Goal: Task Accomplishment & Management: Use online tool/utility

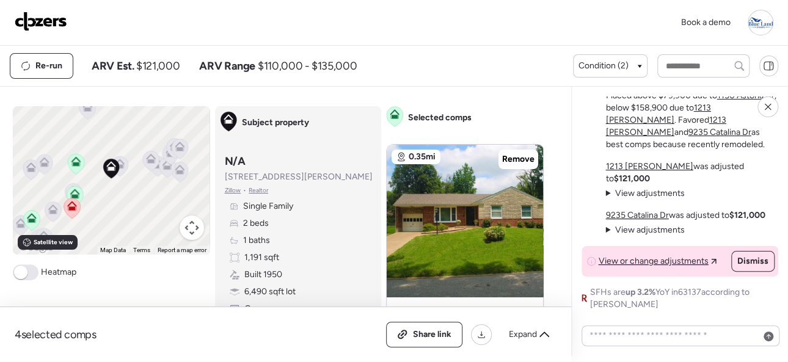
scroll to position [122, 0]
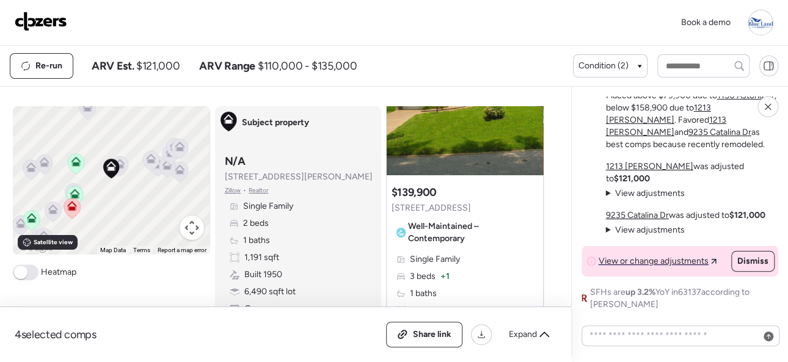
click at [36, 15] on img at bounding box center [41, 22] width 53 height 20
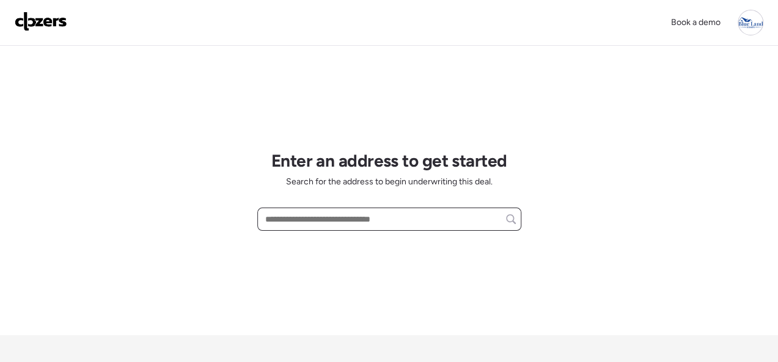
click at [316, 217] on input "text" at bounding box center [389, 219] width 253 height 17
paste input "**********"
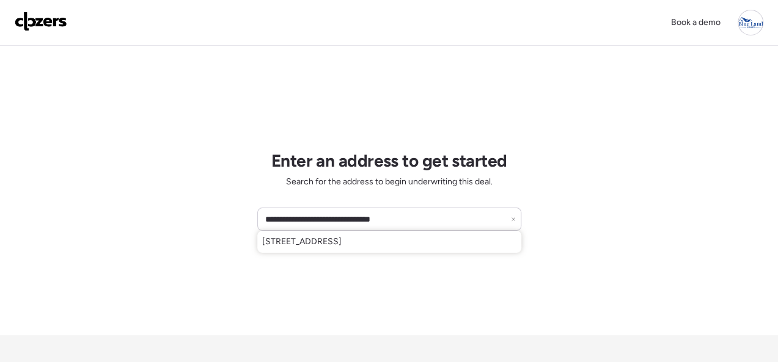
click at [306, 246] on span "[STREET_ADDRESS]" at bounding box center [301, 242] width 79 height 12
type input "**********"
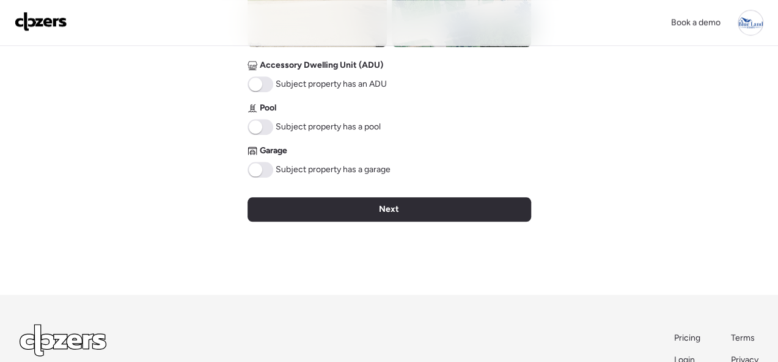
scroll to position [670, 0]
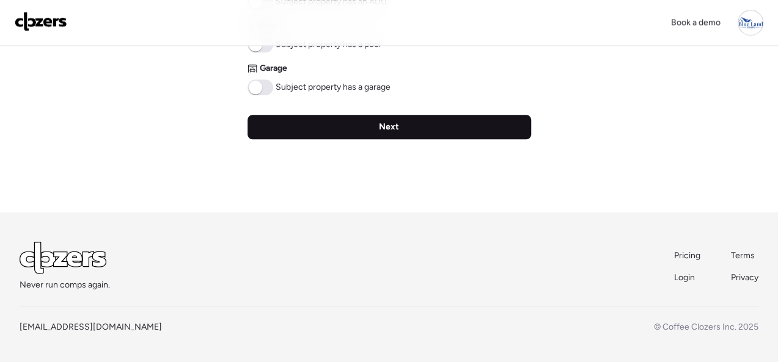
click at [397, 131] on span "Next" at bounding box center [389, 127] width 20 height 12
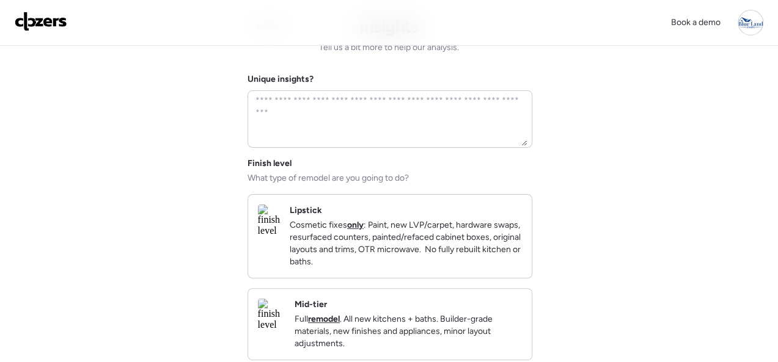
scroll to position [122, 0]
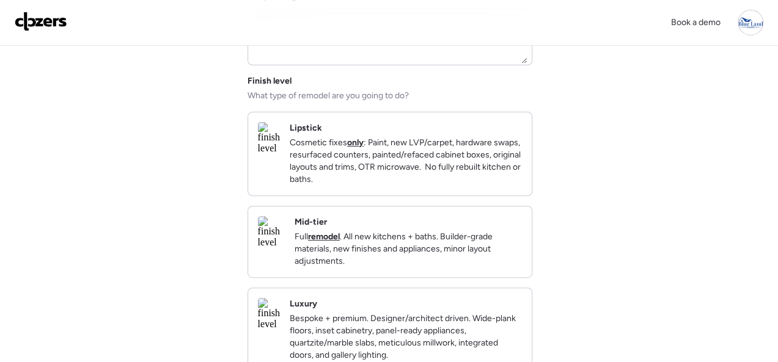
click at [434, 224] on div "Mid-tier Full remodel . All new kitchens + baths. Builder-grade materials, new …" at bounding box center [390, 242] width 284 height 71
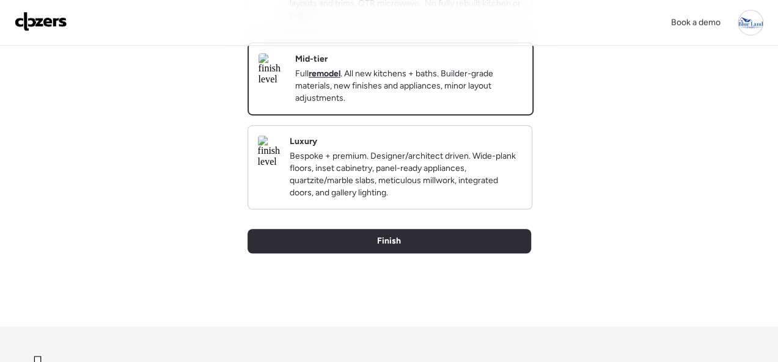
scroll to position [420, 0]
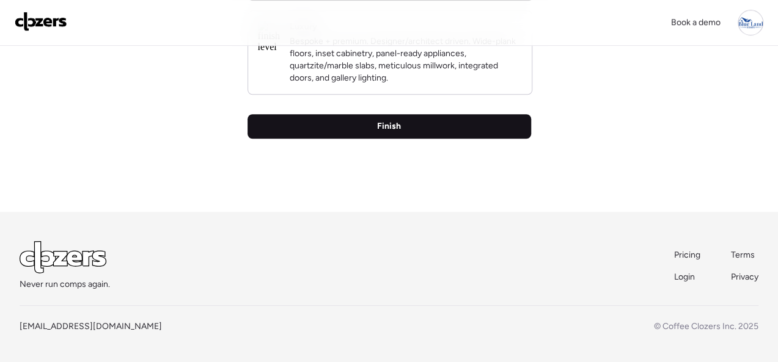
click at [397, 128] on span "Finish" at bounding box center [389, 126] width 24 height 12
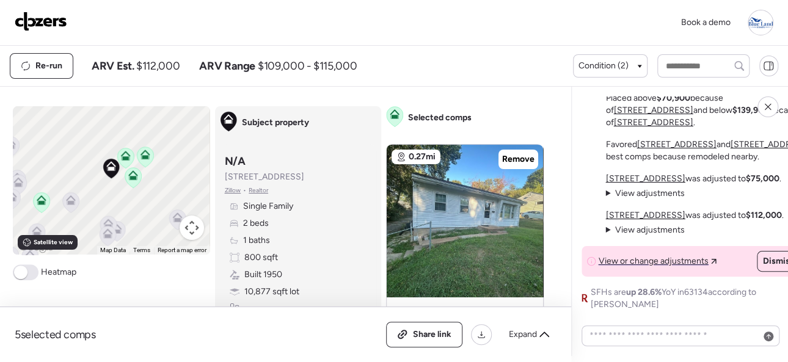
click at [46, 19] on img at bounding box center [41, 22] width 53 height 20
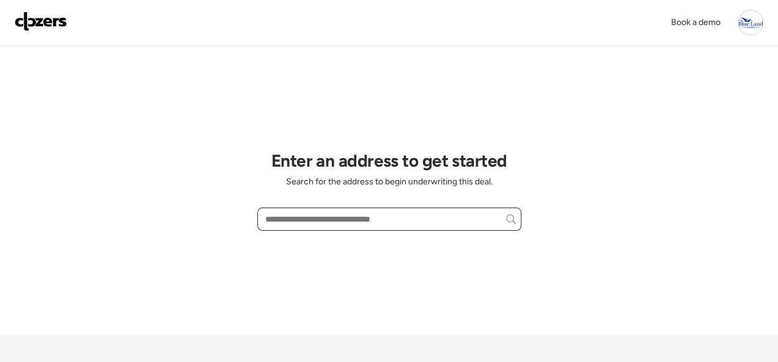
click at [295, 219] on input "text" at bounding box center [389, 219] width 253 height 17
paste input "**********"
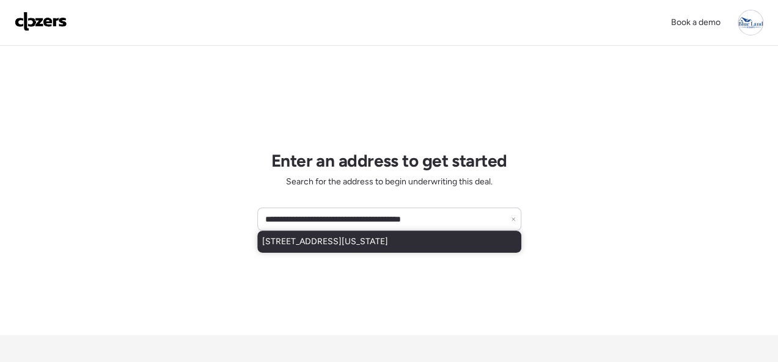
click at [285, 242] on span "7101-7103 Vermont Ave, Saint Louis, MO, 63111" at bounding box center [325, 242] width 126 height 12
type input "**********"
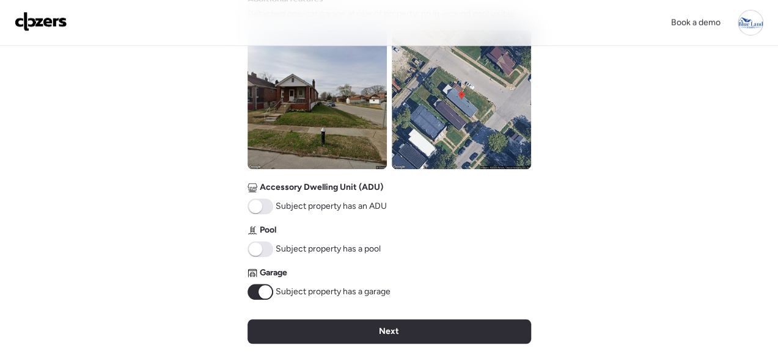
scroll to position [487, 0]
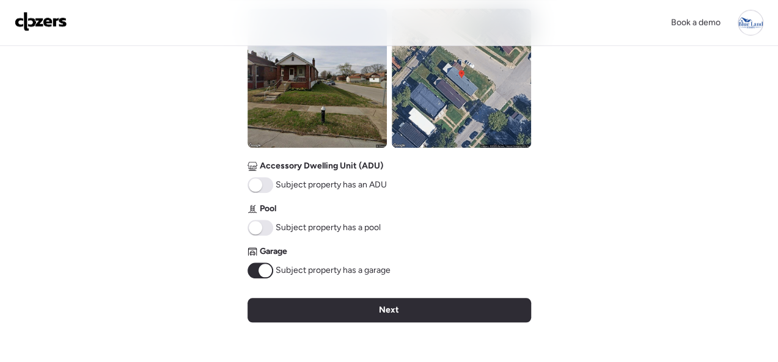
click at [258, 272] on span at bounding box center [264, 270] width 13 height 13
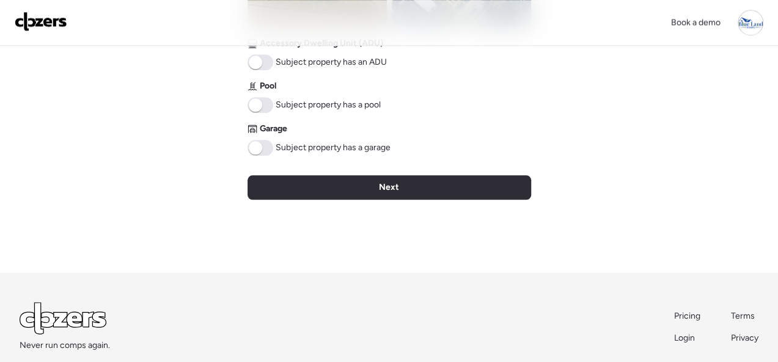
scroll to position [670, 0]
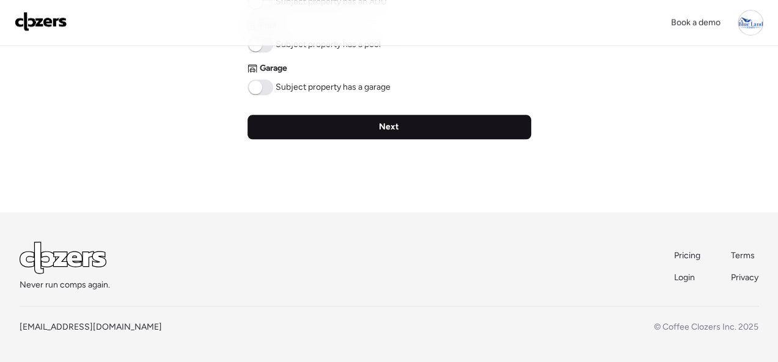
click at [378, 123] on div "Next" at bounding box center [389, 127] width 284 height 24
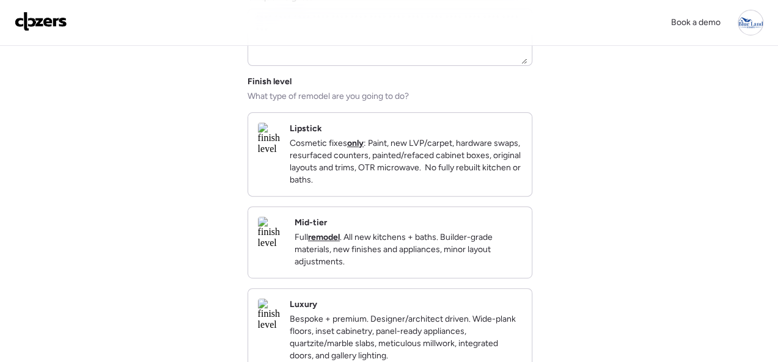
scroll to position [122, 0]
click at [489, 186] on p "Cosmetic fixes only : Paint, new LVP/carpet, hardware swaps, resurfaced counter…" at bounding box center [406, 161] width 232 height 49
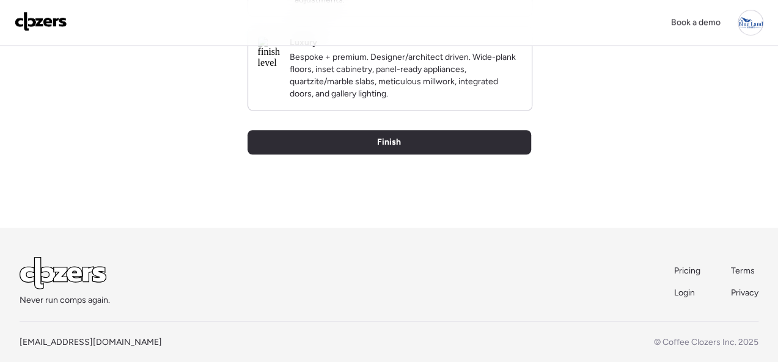
scroll to position [420, 0]
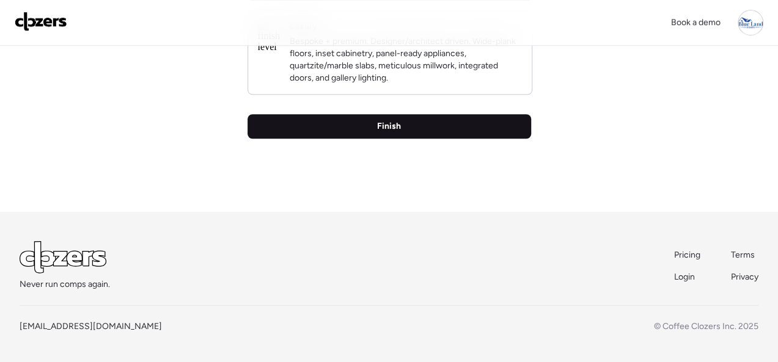
click at [366, 129] on div "Finish" at bounding box center [389, 126] width 284 height 24
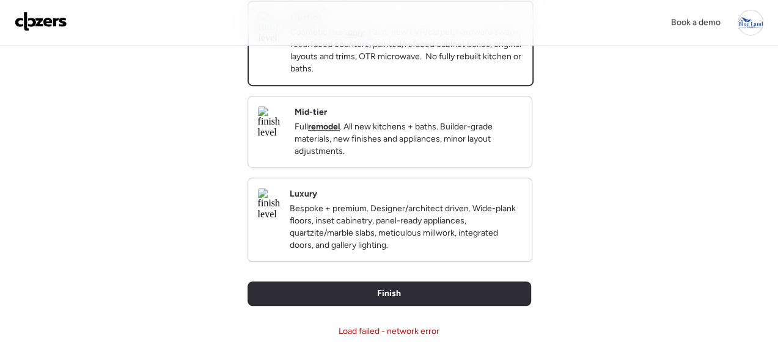
scroll to position [306, 0]
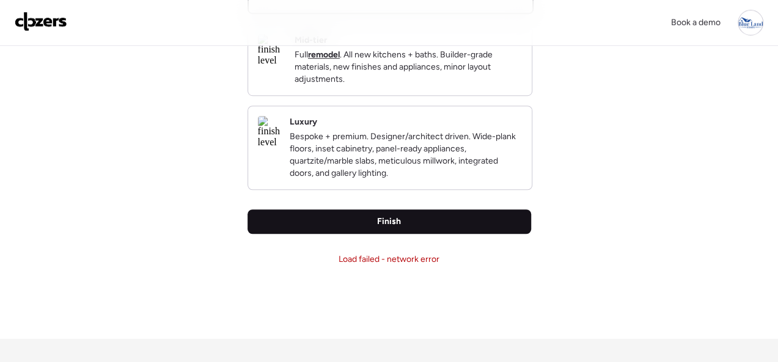
click at [378, 228] on span "Finish" at bounding box center [389, 222] width 24 height 12
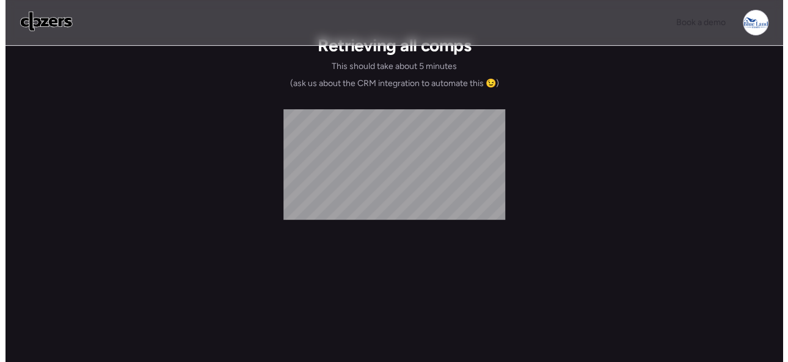
scroll to position [0, 0]
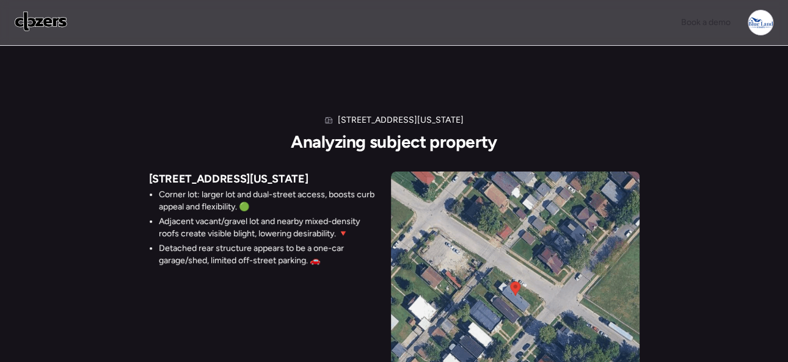
click at [92, 81] on div "7101-7103 Vermont Ave Analyzing subject property 7101-7103 Vermont Ave Corner l…" at bounding box center [394, 243] width 788 height 394
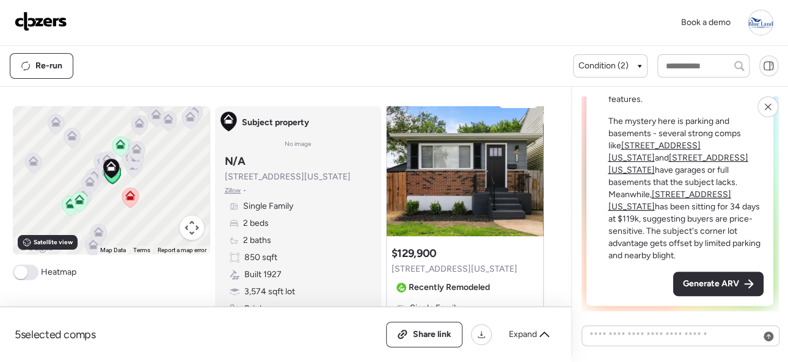
scroll to position [61, 0]
click at [706, 287] on span "Generate ARV" at bounding box center [711, 284] width 56 height 12
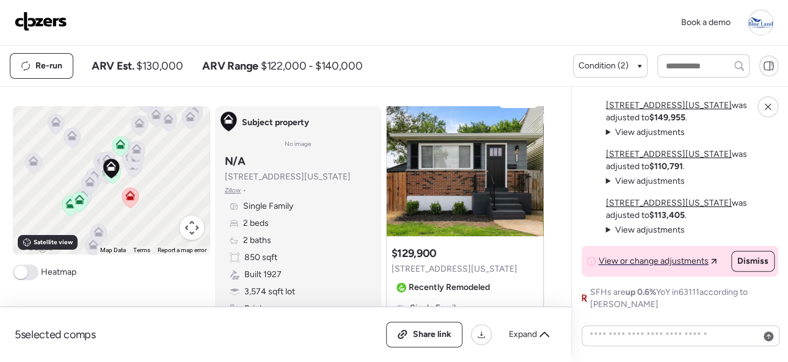
click at [43, 14] on img at bounding box center [41, 22] width 53 height 20
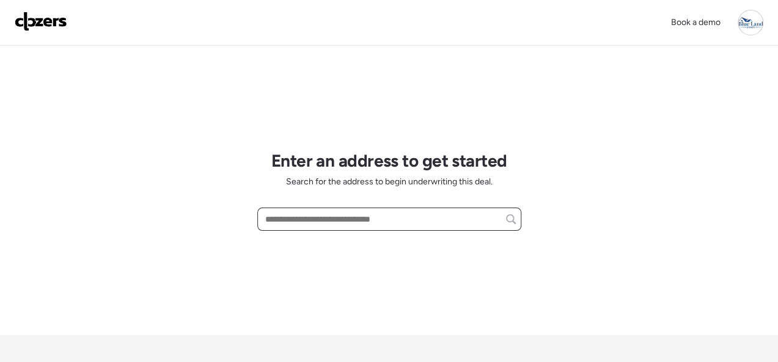
click at [284, 218] on input "text" at bounding box center [389, 219] width 253 height 17
paste input "**********"
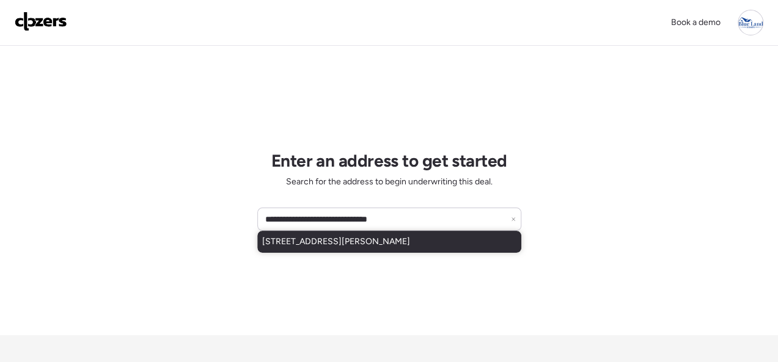
click at [350, 240] on span "8138 Blanchard Dr, Saint Louis, MO, 63134" at bounding box center [336, 242] width 148 height 12
type input "**********"
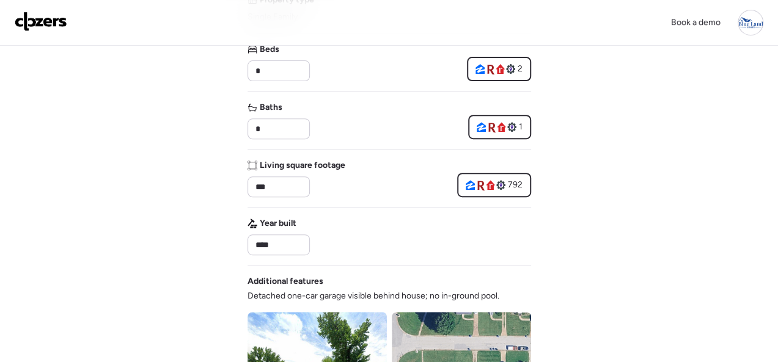
scroll to position [550, 0]
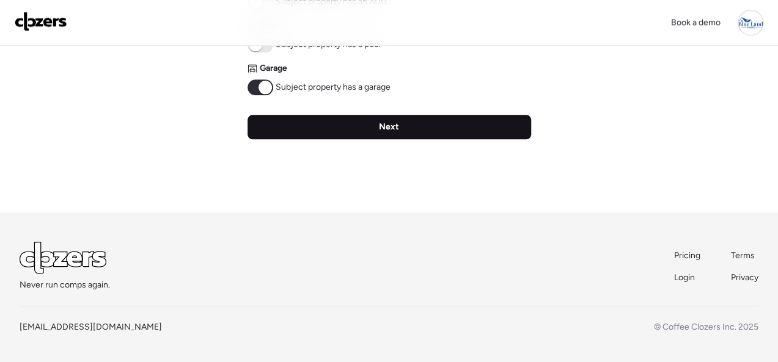
click at [400, 123] on div "Next" at bounding box center [389, 127] width 284 height 24
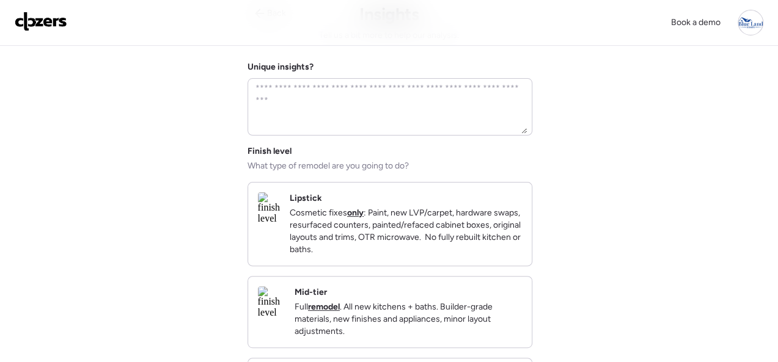
scroll to position [122, 0]
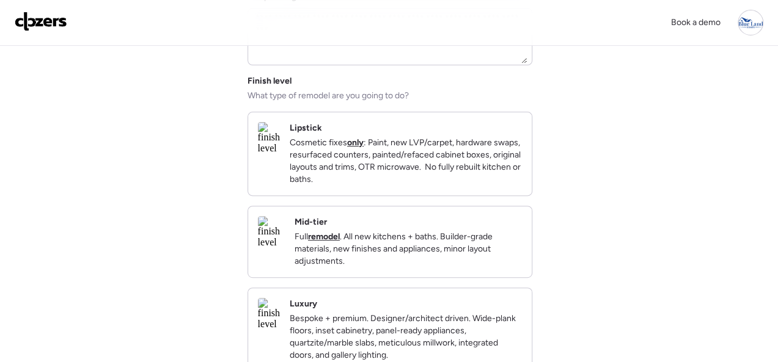
click at [486, 186] on p "Cosmetic fixes only : Paint, new LVP/carpet, hardware swaps, resurfaced counter…" at bounding box center [406, 161] width 232 height 49
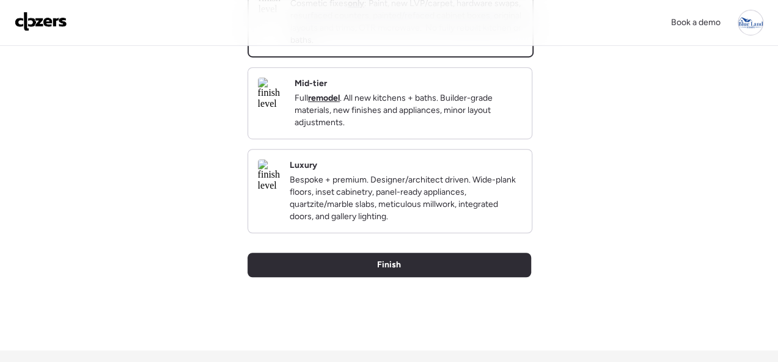
scroll to position [420, 0]
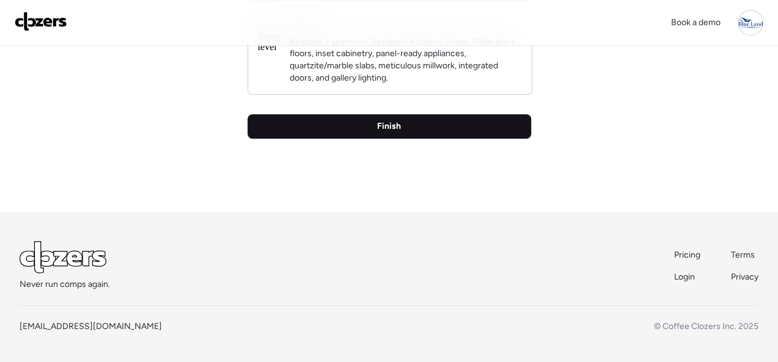
click at [390, 131] on span "Finish" at bounding box center [389, 126] width 24 height 12
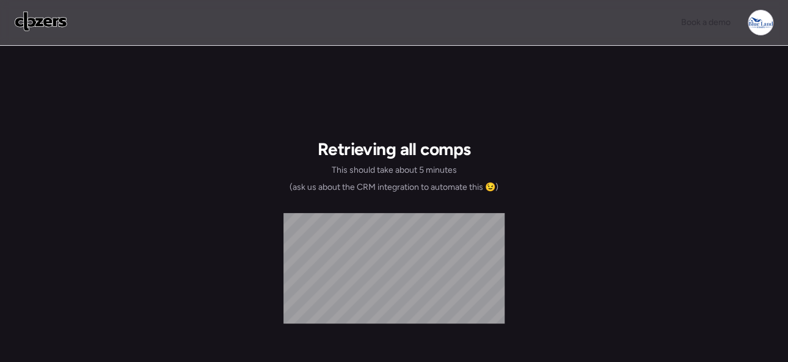
click at [36, 19] on img at bounding box center [41, 22] width 53 height 20
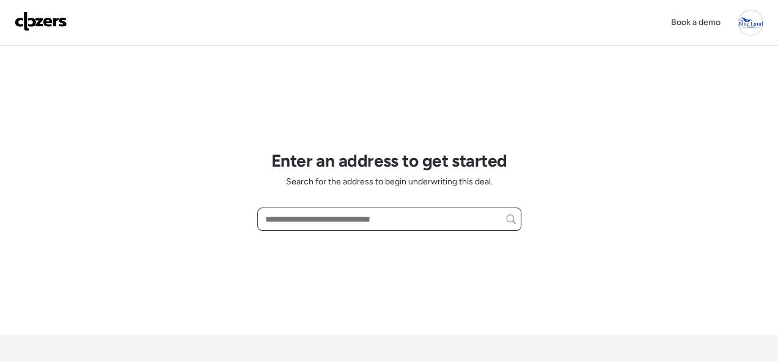
click at [321, 219] on input "text" at bounding box center [389, 219] width 253 height 17
paste input "**********"
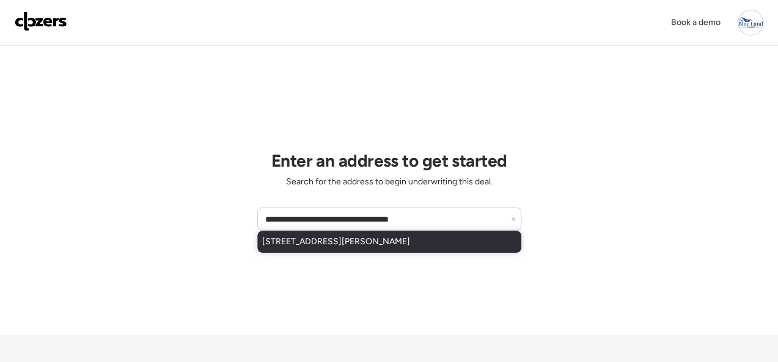
click at [319, 240] on span "8138 Blanchard Dr, Saint Louis, MO, 63134" at bounding box center [336, 242] width 148 height 12
type input "**********"
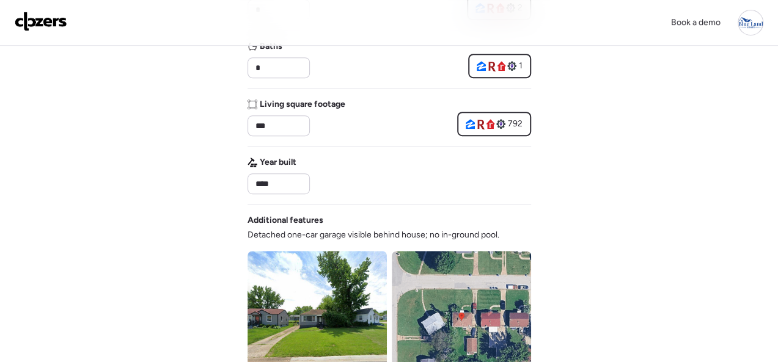
scroll to position [550, 0]
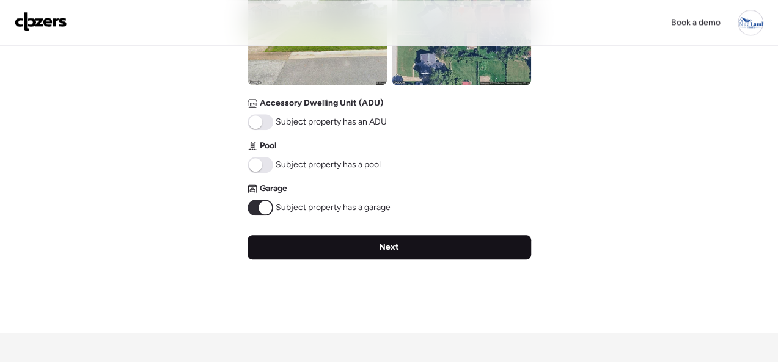
click at [387, 250] on span "Next" at bounding box center [389, 247] width 20 height 12
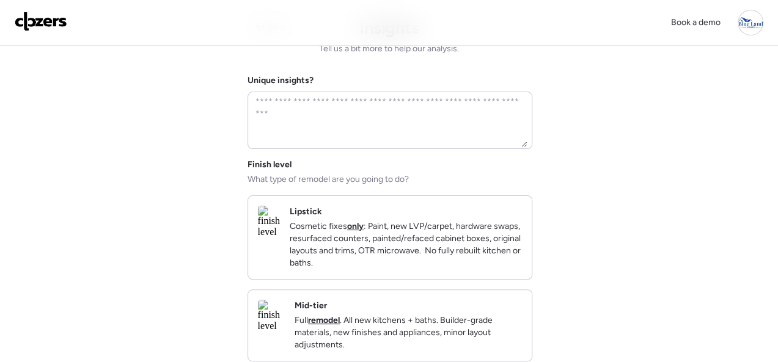
scroll to position [0, 0]
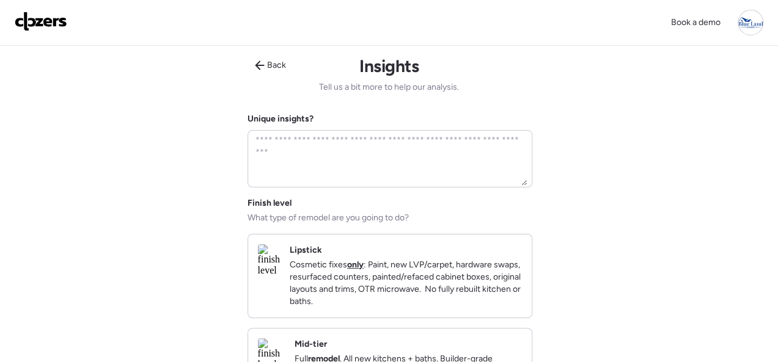
click at [499, 251] on div "Lipstick Cosmetic fixes only : Paint, new LVP/carpet, hardware swaps, resurface…" at bounding box center [406, 276] width 232 height 64
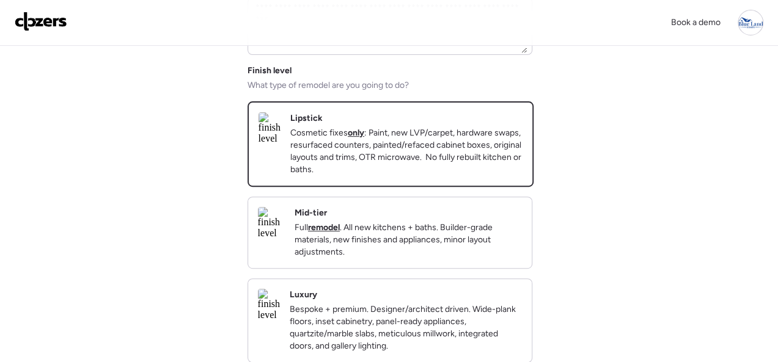
scroll to position [306, 0]
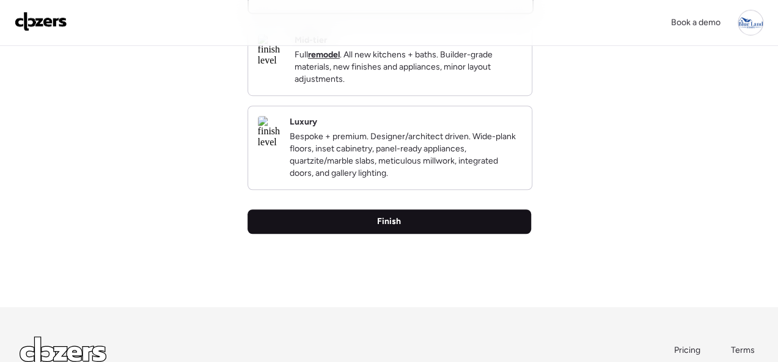
click at [412, 234] on div "Finish" at bounding box center [389, 222] width 284 height 24
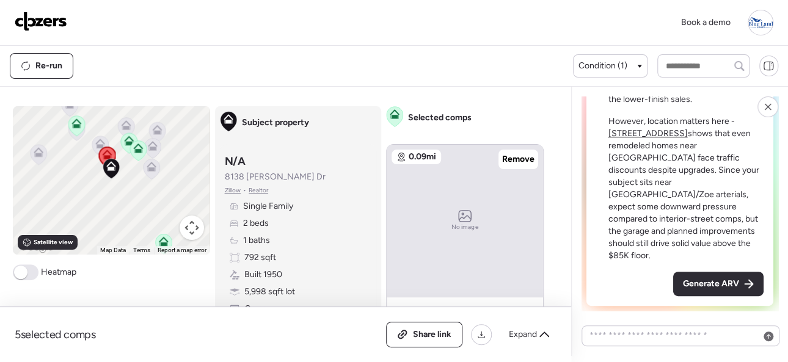
scroll to position [122, 0]
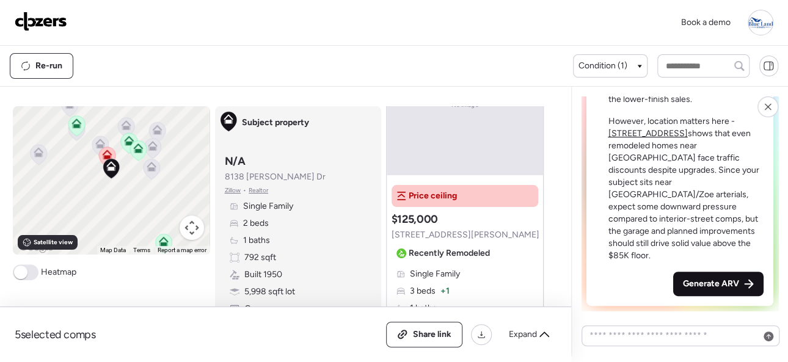
click at [692, 277] on div "Generate ARV" at bounding box center [718, 284] width 90 height 24
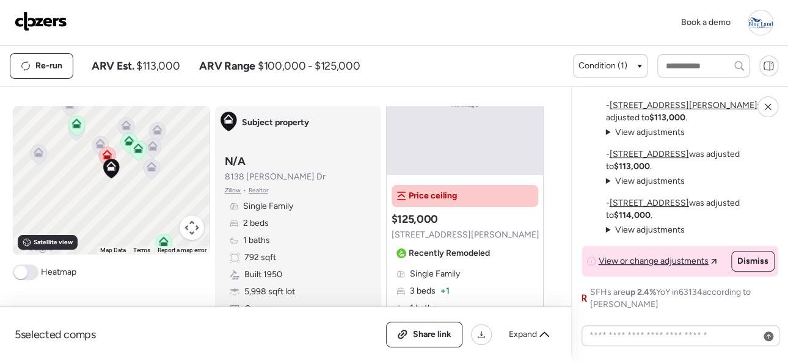
click at [48, 15] on img at bounding box center [41, 22] width 53 height 20
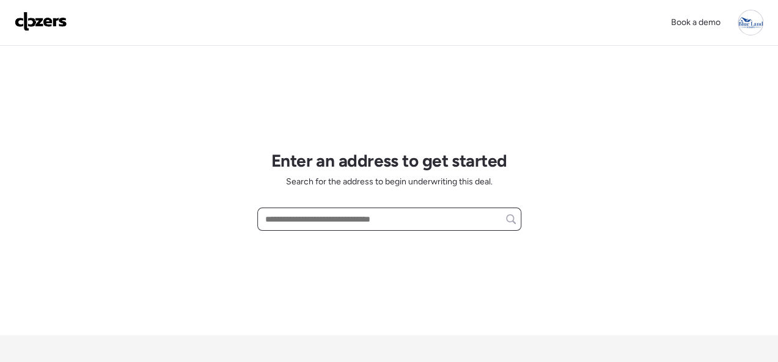
click at [309, 218] on input "text" at bounding box center [389, 219] width 253 height 17
paste input "**********"
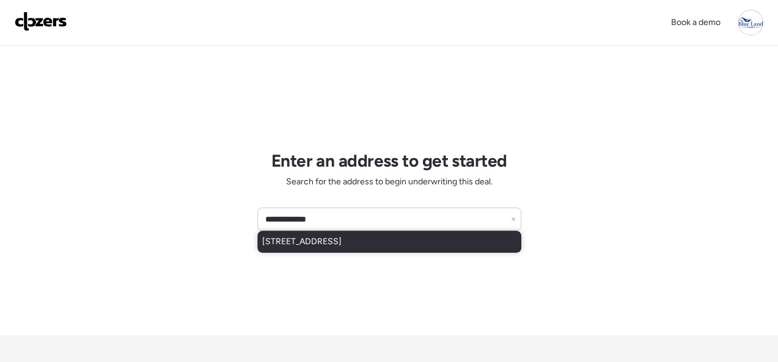
click at [299, 239] on span "[STREET_ADDRESS]" at bounding box center [301, 242] width 79 height 12
type input "**********"
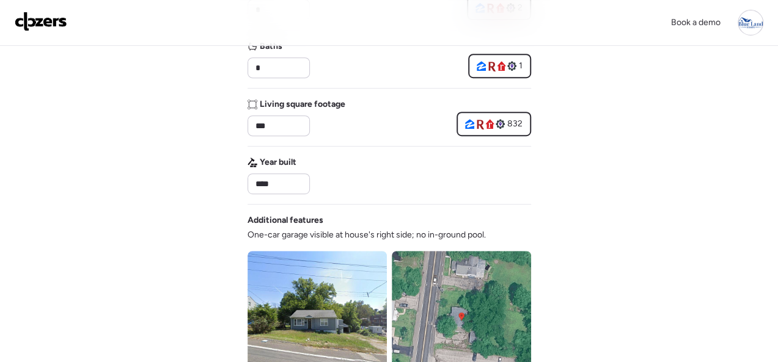
scroll to position [670, 0]
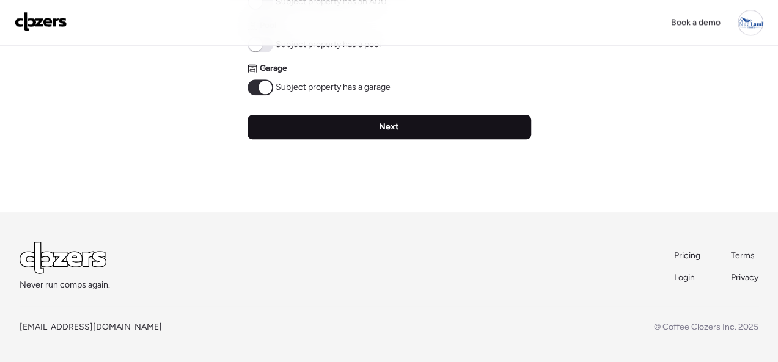
click at [388, 126] on span "Next" at bounding box center [389, 127] width 20 height 12
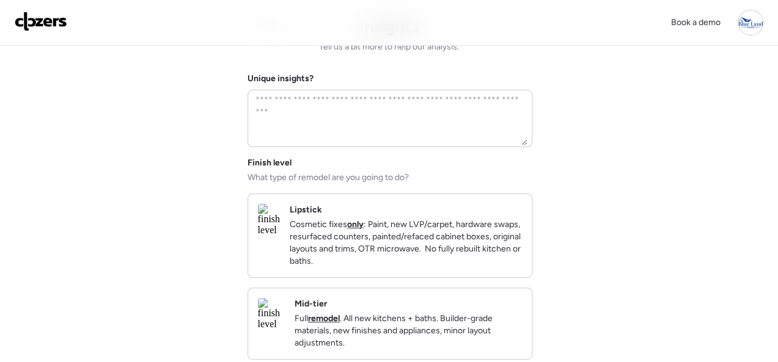
scroll to position [122, 0]
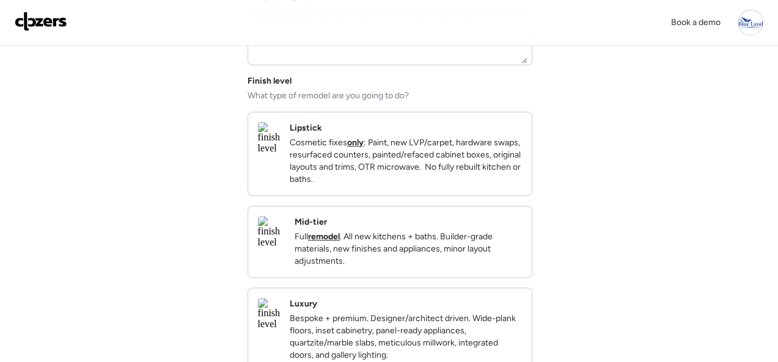
click at [489, 129] on div "Lipstick Cosmetic fixes only : Paint, new LVP/carpet, hardware swaps, resurface…" at bounding box center [406, 154] width 232 height 64
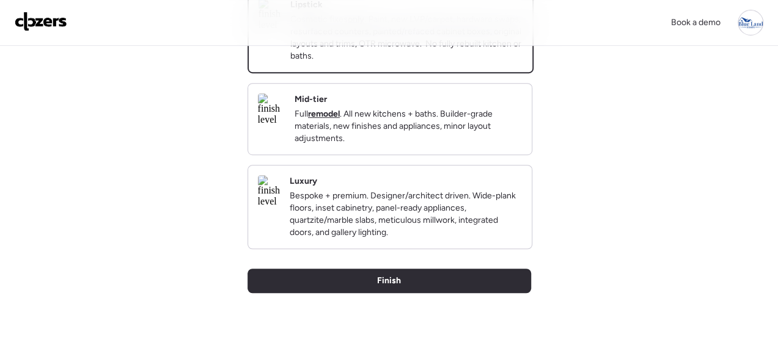
scroll to position [367, 0]
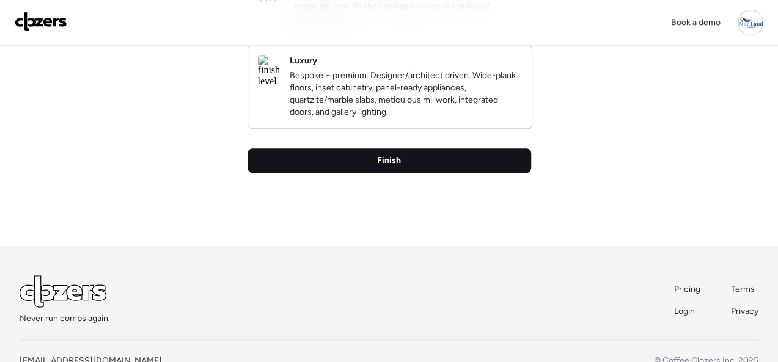
click at [408, 173] on div "Finish" at bounding box center [389, 160] width 284 height 24
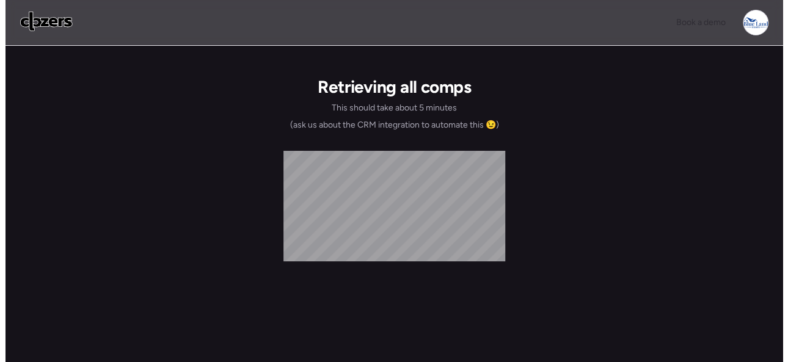
scroll to position [0, 0]
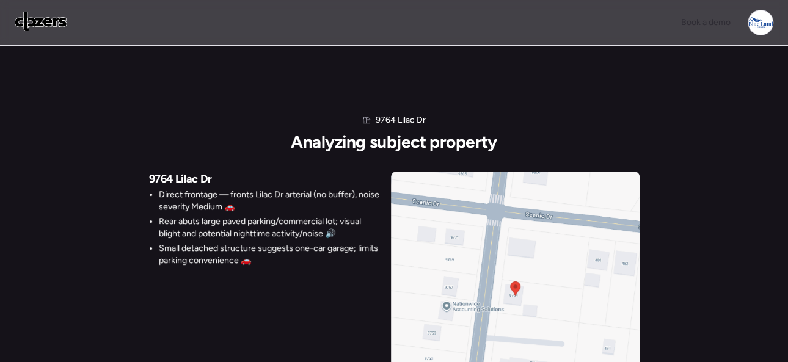
click at [97, 97] on div "9764 Lilac Dr Analyzing subject property 9764 Lilac Dr Direct frontage — fronts…" at bounding box center [394, 243] width 788 height 394
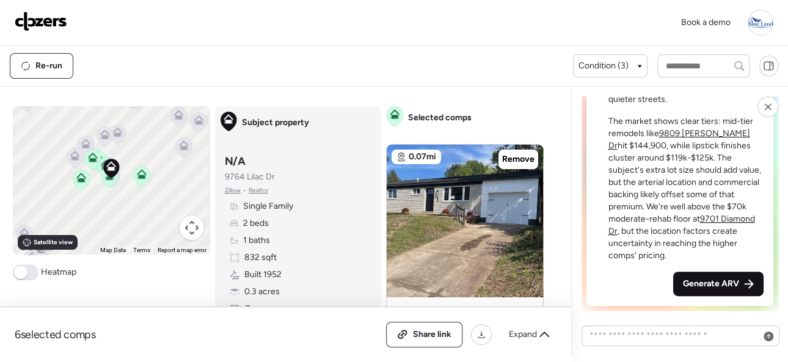
click at [695, 284] on span "Generate ARV" at bounding box center [711, 284] width 56 height 12
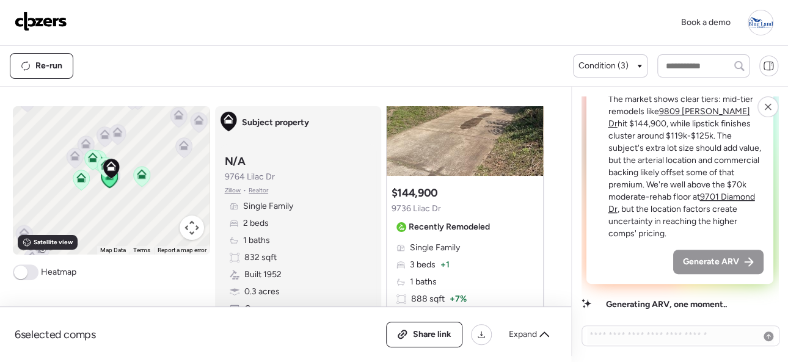
scroll to position [122, 0]
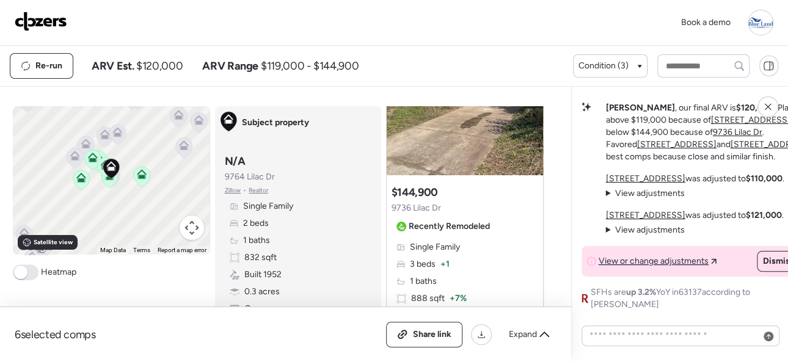
click at [58, 22] on img at bounding box center [41, 22] width 53 height 20
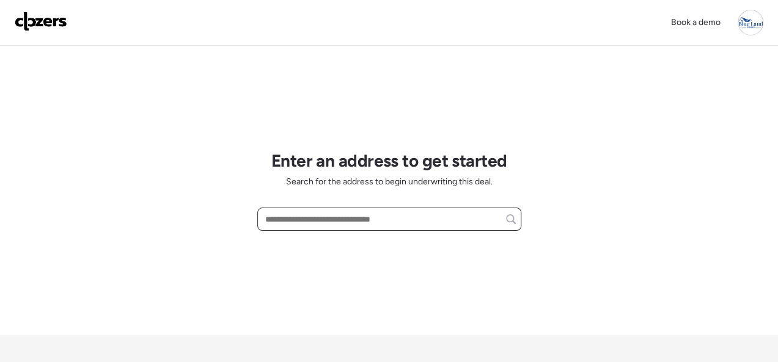
click at [280, 217] on input "text" at bounding box center [389, 219] width 253 height 17
paste input "**********"
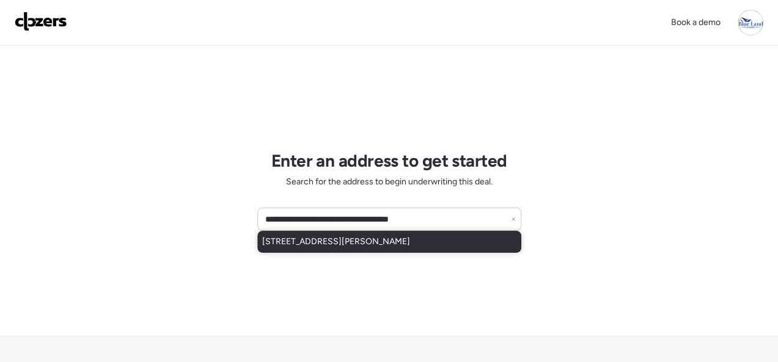
click at [265, 234] on div "[STREET_ADDRESS][PERSON_NAME]" at bounding box center [389, 242] width 264 height 22
type input "**********"
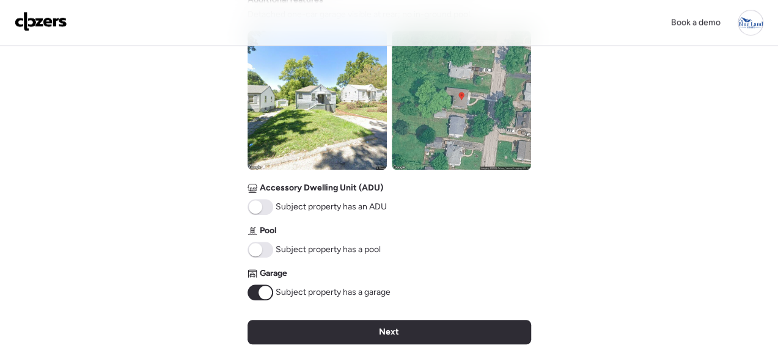
scroll to position [487, 0]
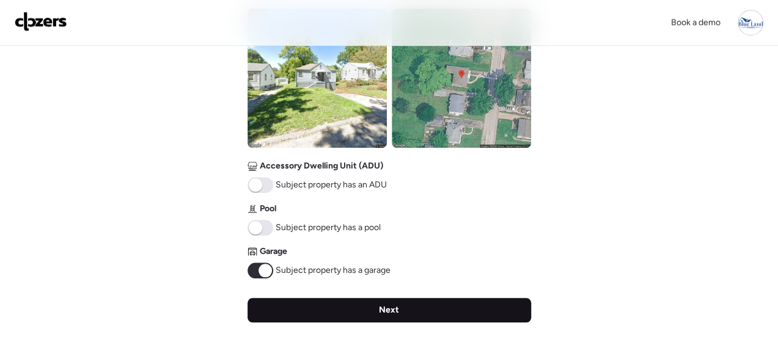
click at [387, 306] on span "Next" at bounding box center [389, 310] width 20 height 12
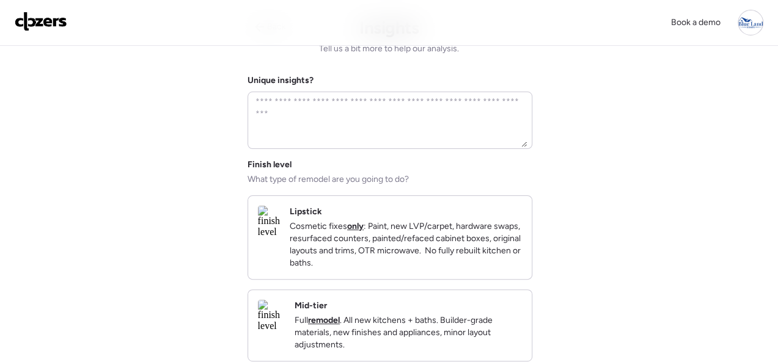
scroll to position [0, 0]
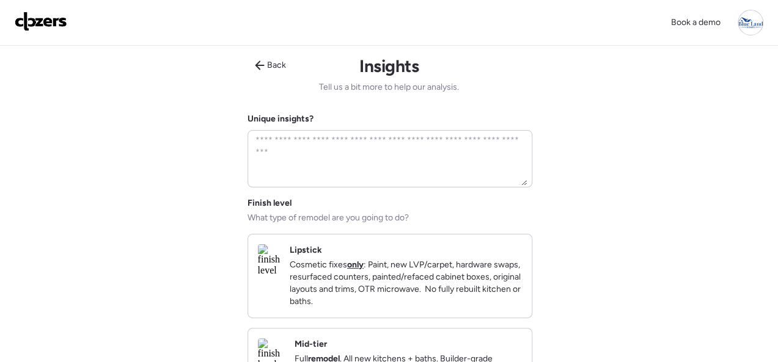
click at [486, 250] on div "Lipstick Cosmetic fixes only : Paint, new LVP/carpet, hardware swaps, resurface…" at bounding box center [406, 276] width 232 height 64
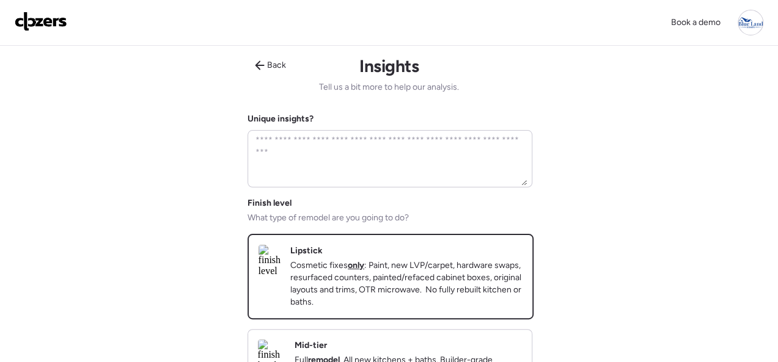
scroll to position [306, 0]
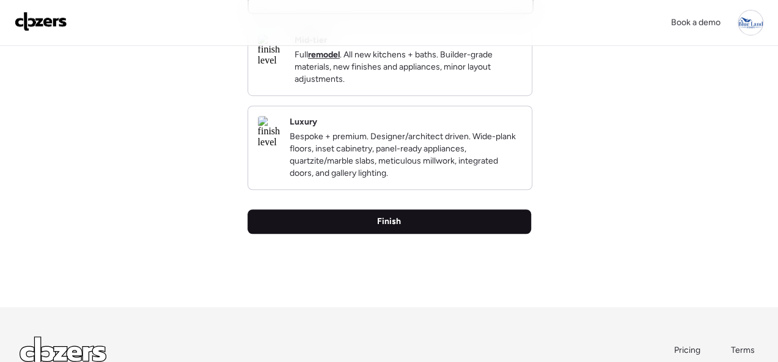
click at [383, 228] on span "Finish" at bounding box center [389, 222] width 24 height 12
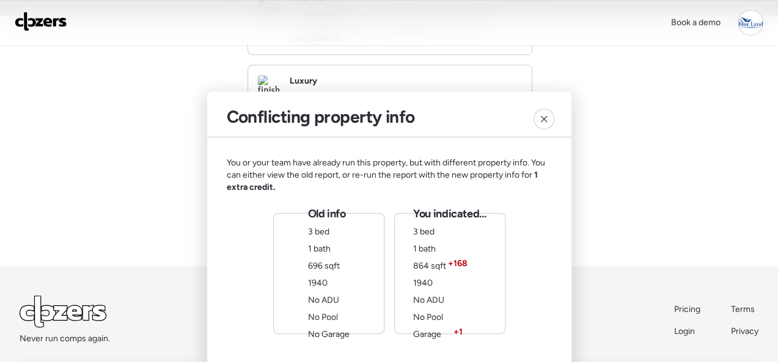
scroll to position [420, 0]
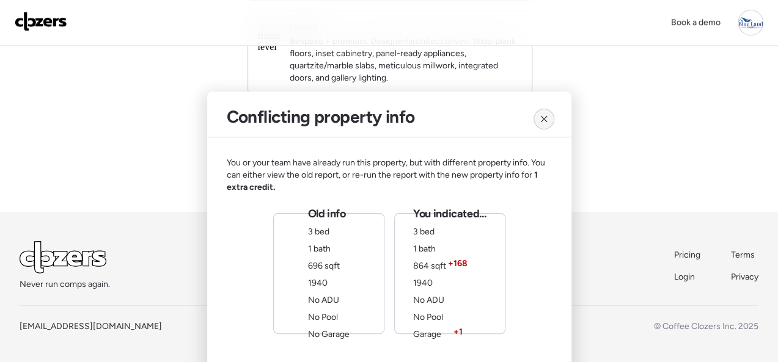
click at [546, 117] on icon at bounding box center [544, 119] width 10 height 10
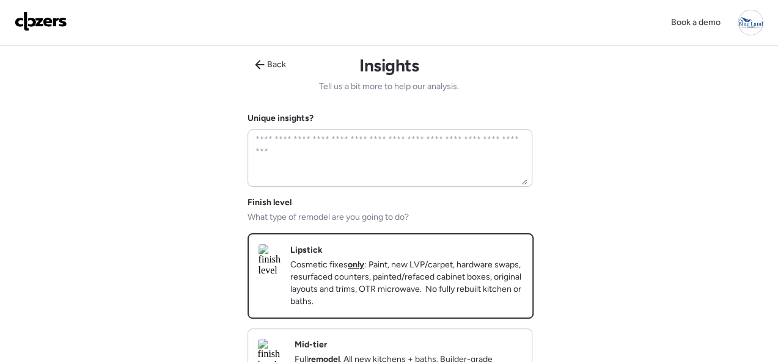
scroll to position [0, 0]
click at [273, 68] on span "Back" at bounding box center [276, 65] width 19 height 12
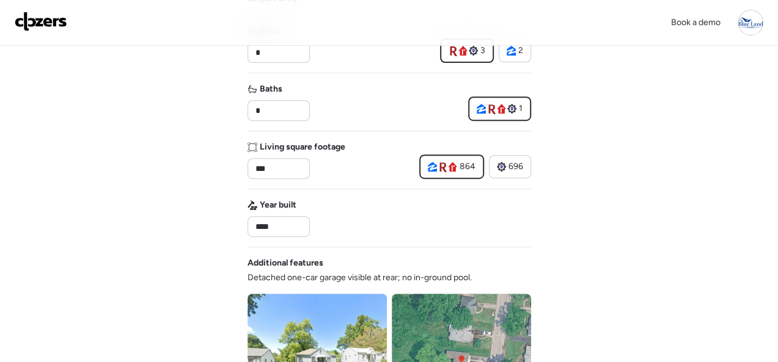
scroll to position [244, 0]
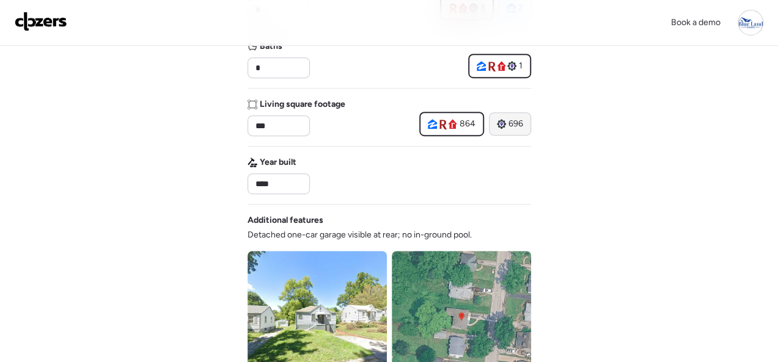
click at [515, 122] on span "696" at bounding box center [515, 124] width 15 height 12
type input "***"
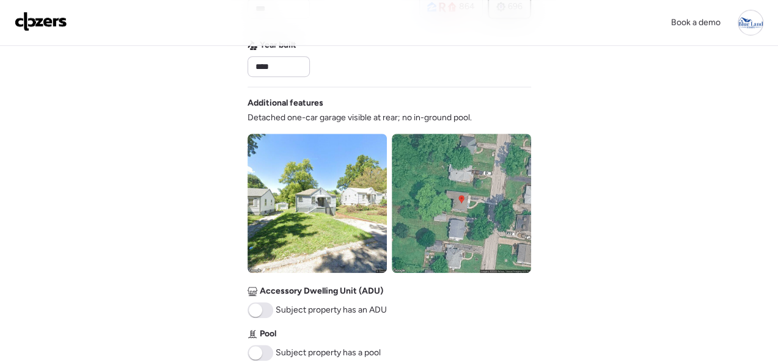
scroll to position [489, 0]
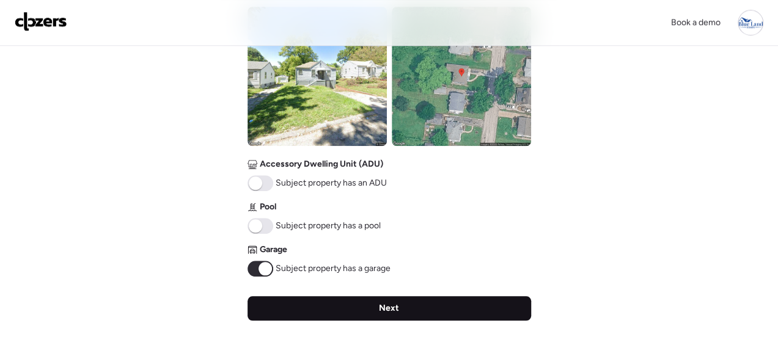
click at [387, 301] on div "Next" at bounding box center [389, 308] width 284 height 24
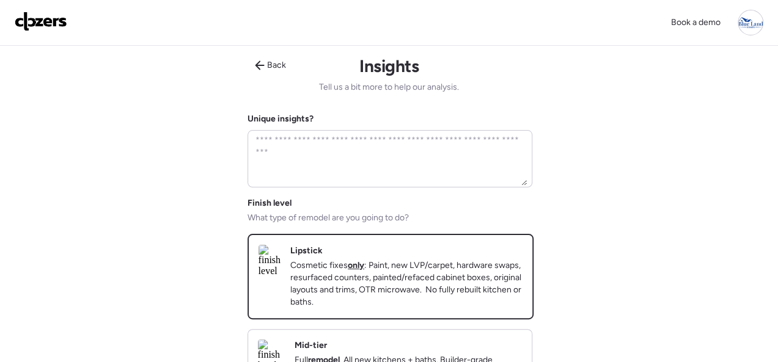
scroll to position [306, 0]
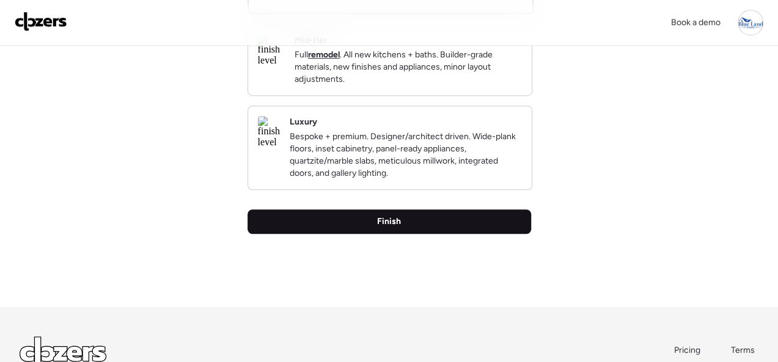
click at [398, 228] on span "Finish" at bounding box center [389, 222] width 24 height 12
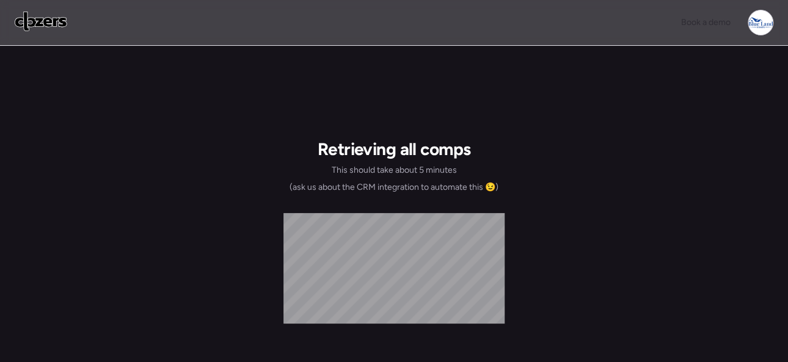
click at [40, 21] on img at bounding box center [41, 22] width 53 height 20
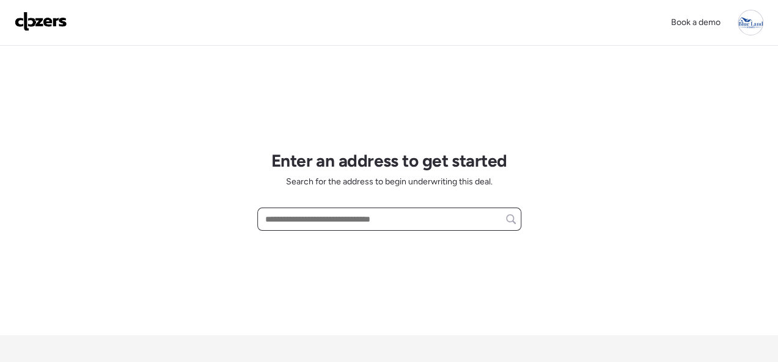
click at [290, 219] on input "text" at bounding box center [389, 219] width 253 height 17
paste input "**********"
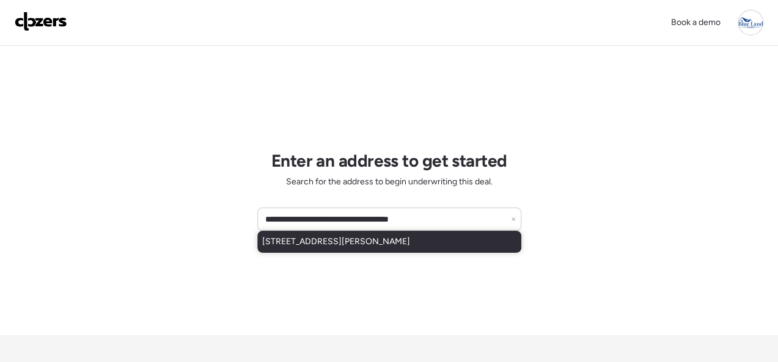
click at [293, 246] on span "[STREET_ADDRESS][PERSON_NAME]" at bounding box center [336, 242] width 148 height 12
type input "**********"
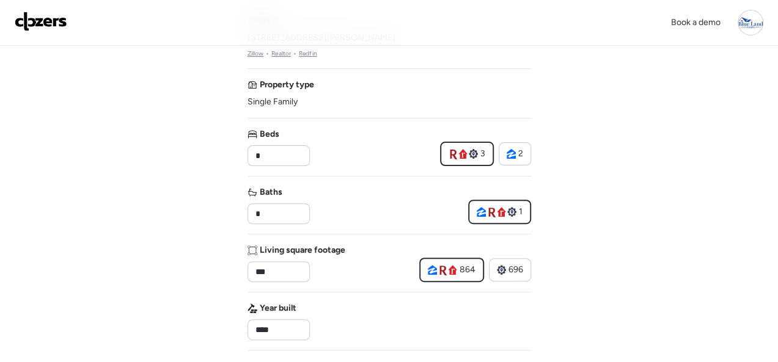
scroll to position [244, 0]
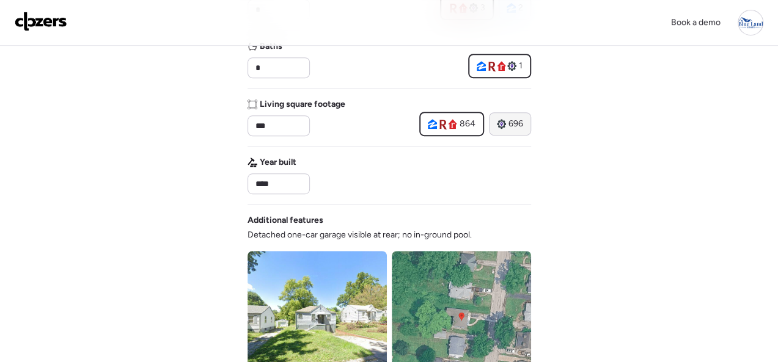
click at [519, 124] on span "696" at bounding box center [515, 124] width 15 height 12
type input "***"
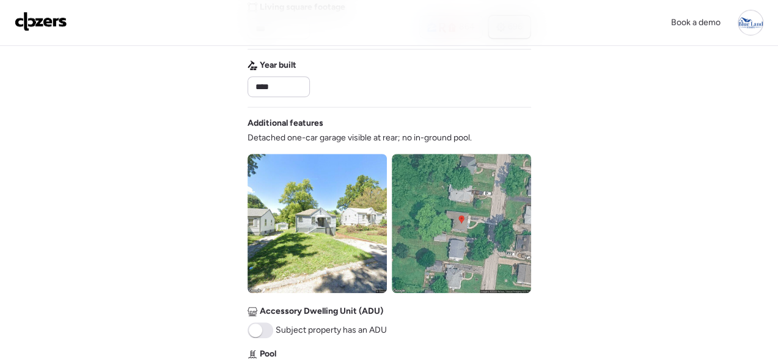
scroll to position [489, 0]
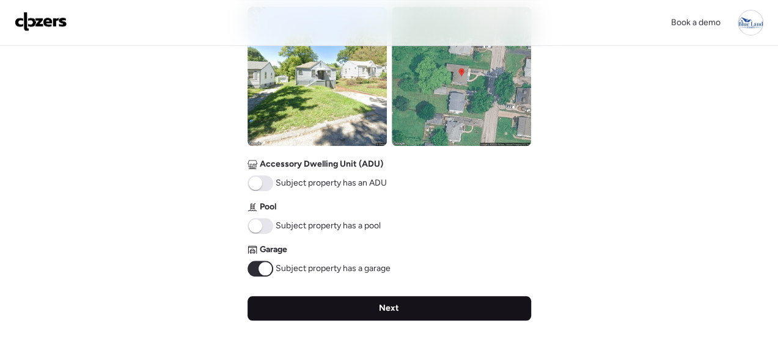
click at [406, 302] on div "Next" at bounding box center [389, 308] width 284 height 24
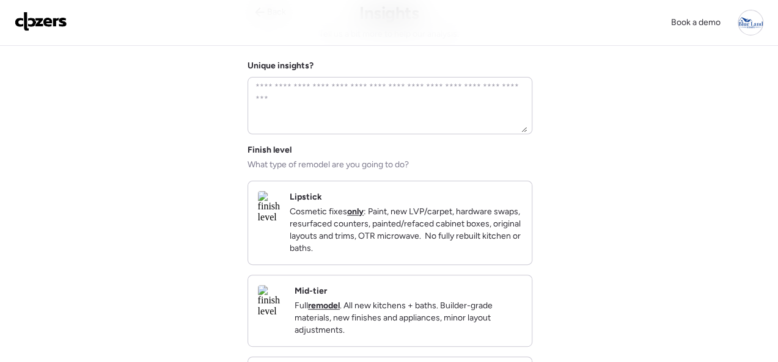
scroll to position [0, 0]
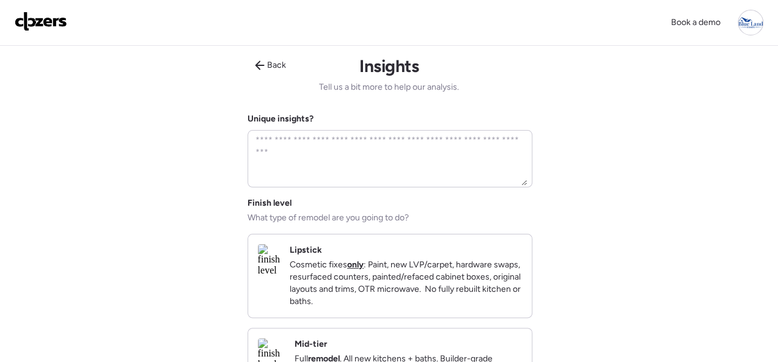
click at [455, 244] on div "Lipstick Cosmetic fixes only : Paint, new LVP/carpet, hardware swaps, resurface…" at bounding box center [406, 276] width 232 height 64
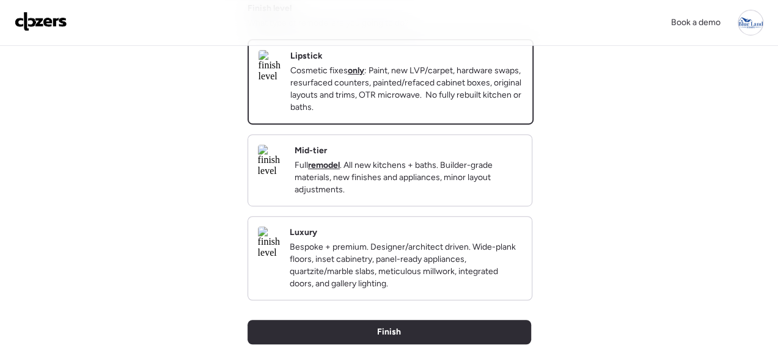
scroll to position [367, 0]
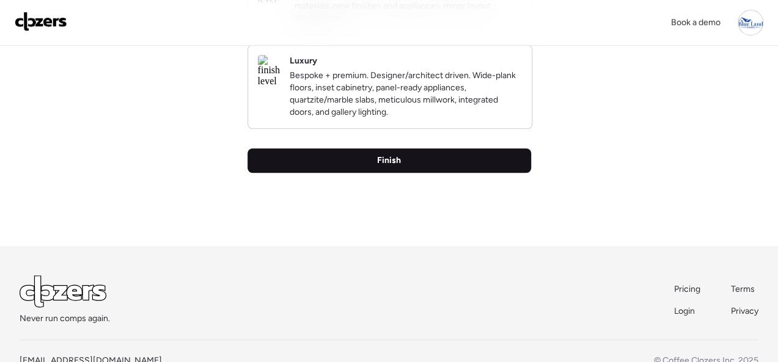
click at [398, 167] on span "Finish" at bounding box center [389, 161] width 24 height 12
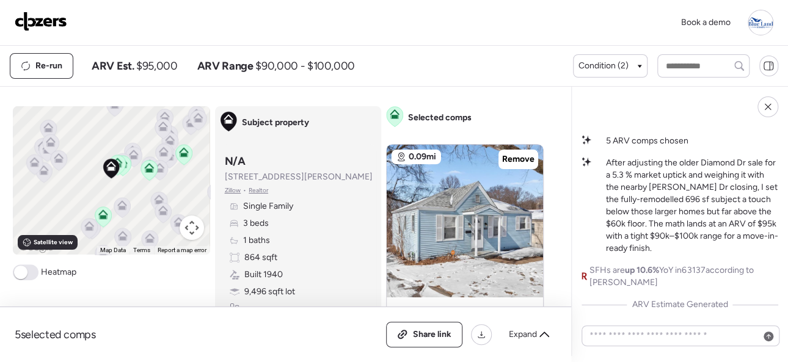
click at [49, 24] on img at bounding box center [41, 22] width 53 height 20
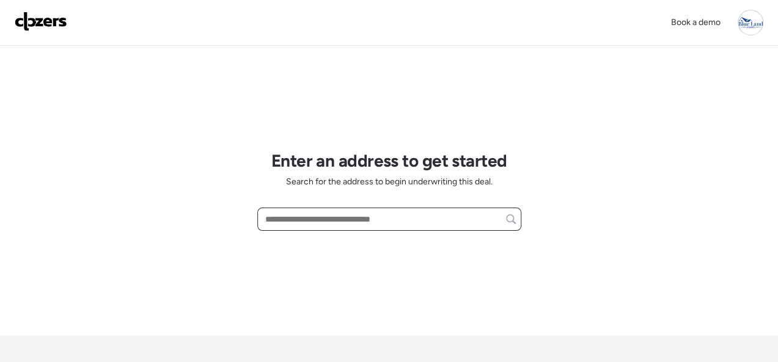
click at [304, 217] on input "text" at bounding box center [389, 219] width 253 height 17
paste input "**********"
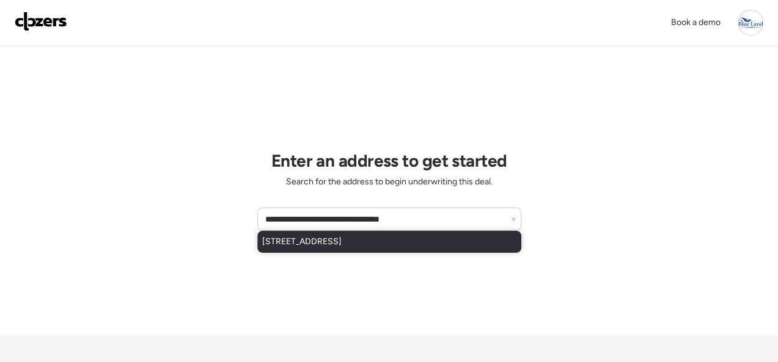
click at [295, 236] on span "[STREET_ADDRESS]" at bounding box center [301, 242] width 79 height 12
type input "**********"
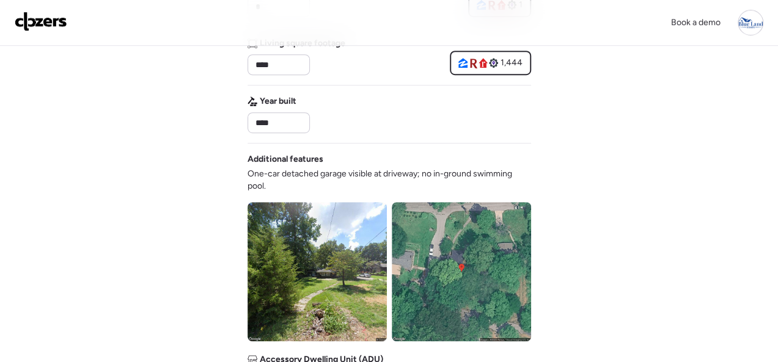
scroll to position [611, 0]
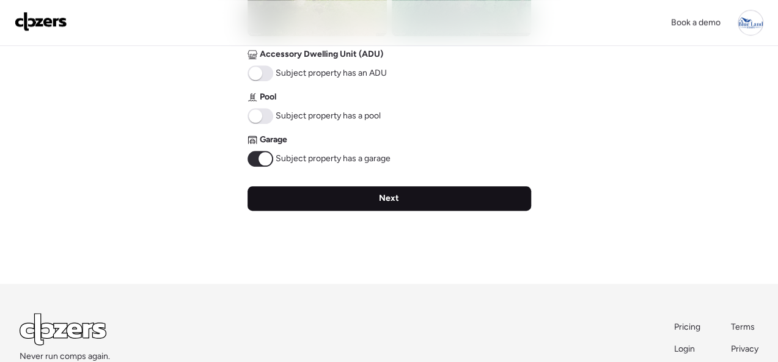
click at [389, 196] on span "Next" at bounding box center [389, 198] width 20 height 12
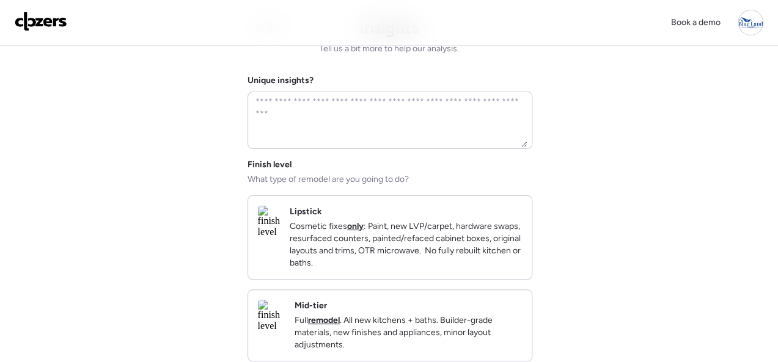
scroll to position [0, 0]
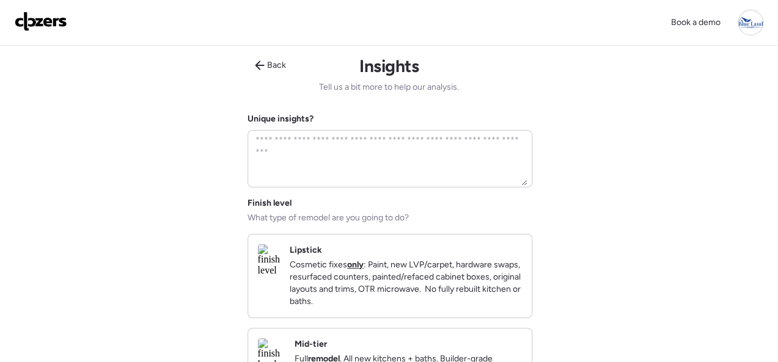
click at [507, 253] on div "Lipstick Cosmetic fixes only : Paint, new LVP/carpet, hardware swaps, resurface…" at bounding box center [406, 276] width 232 height 64
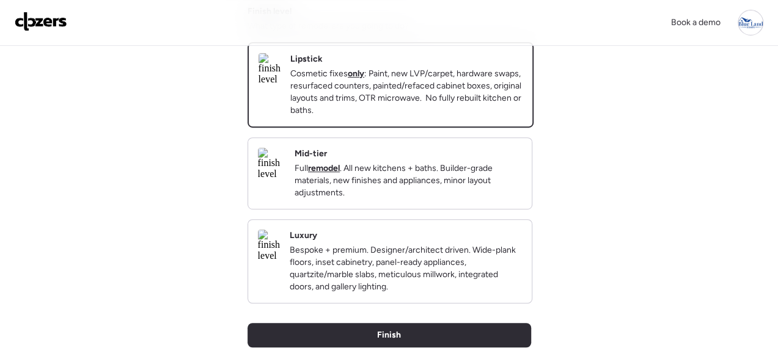
scroll to position [420, 0]
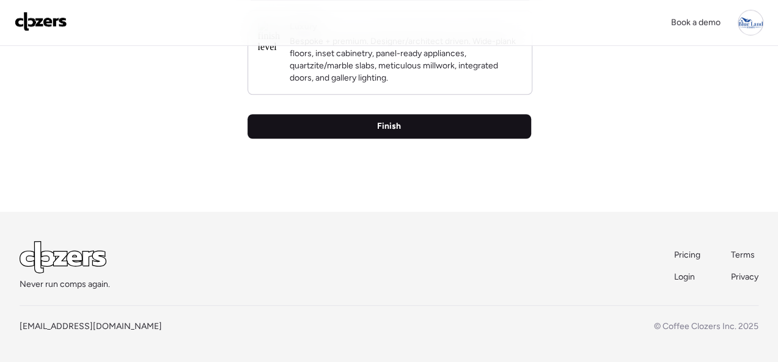
click at [383, 130] on span "Finish" at bounding box center [389, 126] width 24 height 12
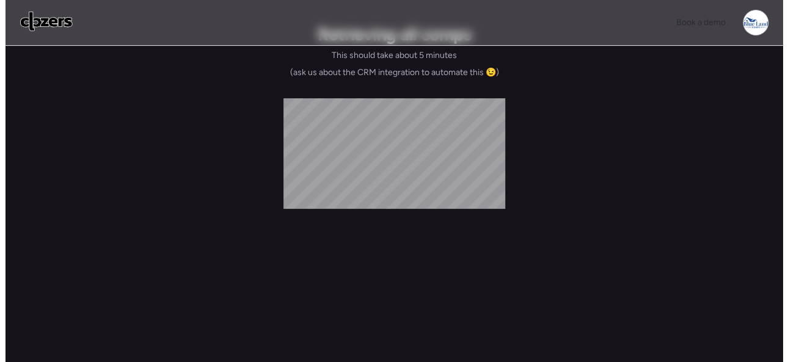
scroll to position [0, 0]
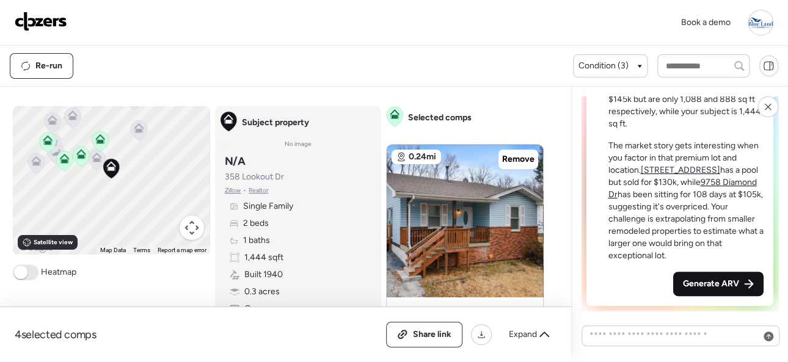
click at [715, 282] on span "Generate ARV" at bounding box center [711, 284] width 56 height 12
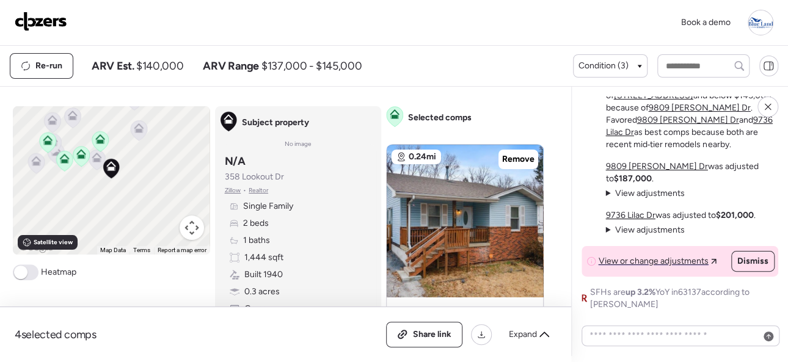
click at [37, 15] on img at bounding box center [41, 22] width 53 height 20
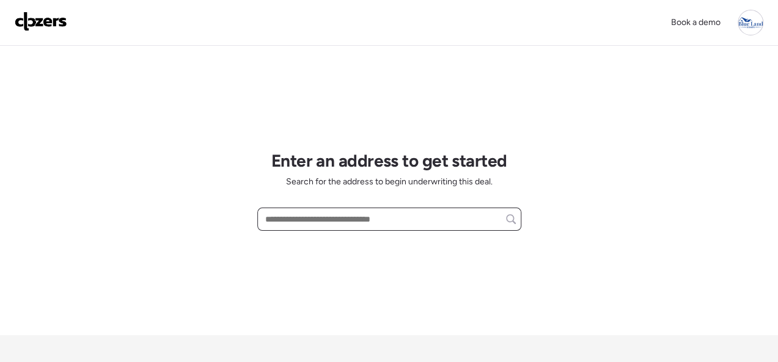
click at [279, 218] on input "text" at bounding box center [389, 219] width 253 height 17
paste input "**********"
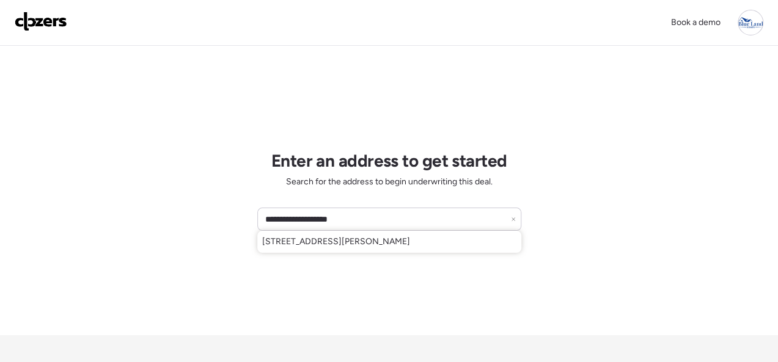
click at [307, 235] on div "8417 Betty Lee Ave, Saint Louis, MO, 63114" at bounding box center [389, 242] width 264 height 22
type input "**********"
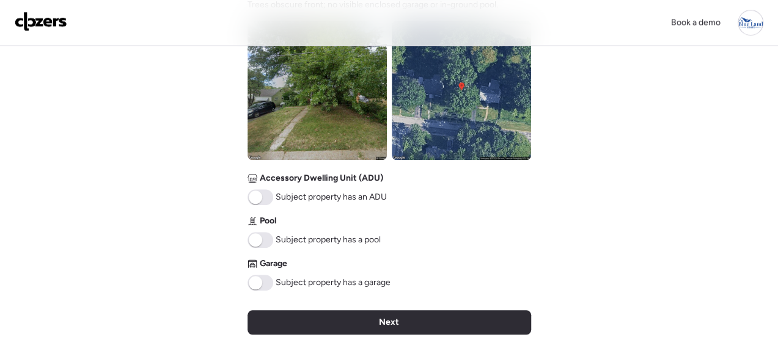
scroll to position [550, 0]
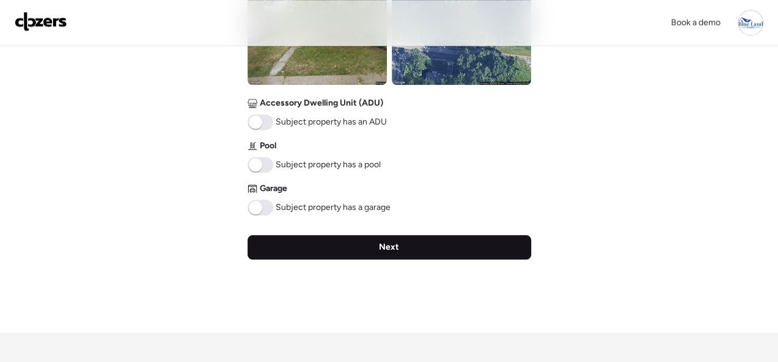
click at [390, 247] on span "Next" at bounding box center [389, 247] width 20 height 12
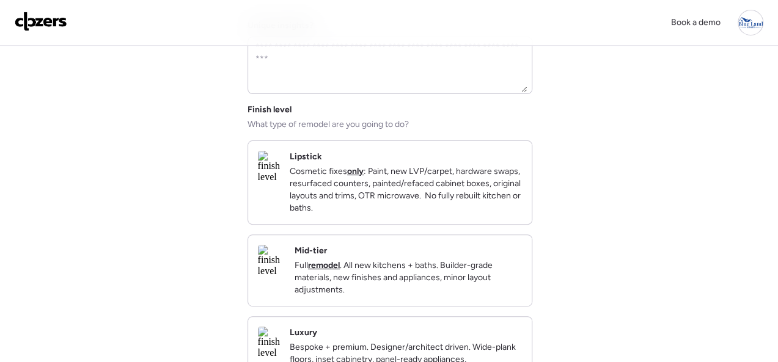
scroll to position [183, 0]
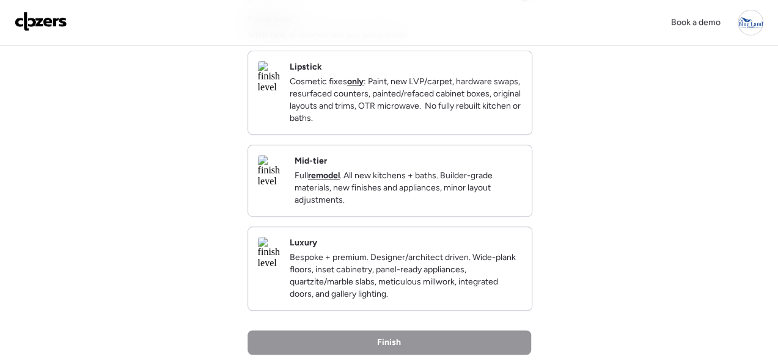
click at [486, 63] on div "Lipstick Cosmetic fixes only : Paint, new LVP/carpet, hardware swaps, resurface…" at bounding box center [406, 93] width 232 height 64
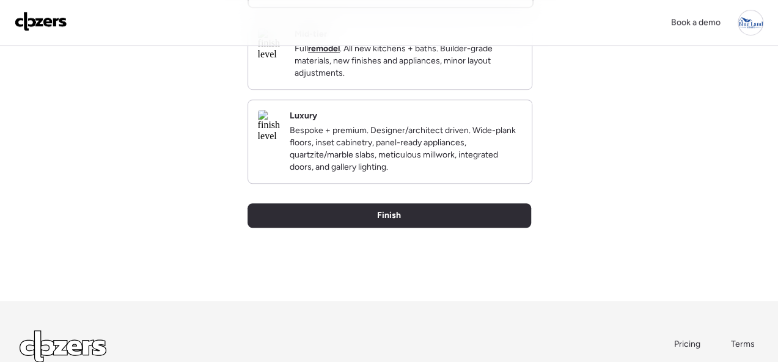
scroll to position [420, 0]
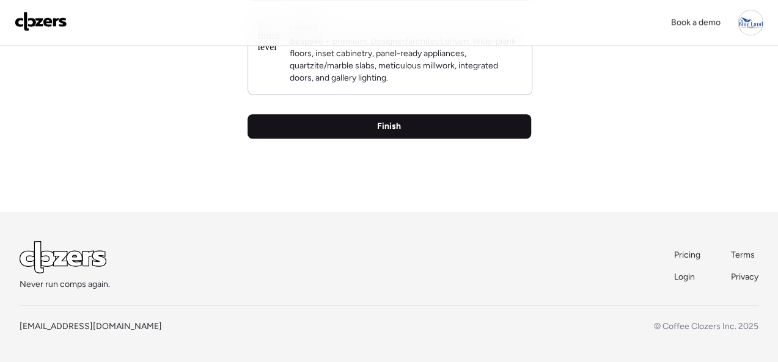
click at [404, 123] on div "Finish" at bounding box center [389, 126] width 284 height 24
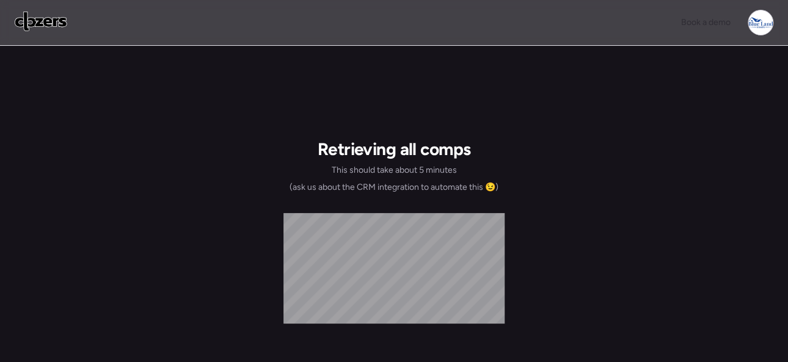
click at [120, 82] on div "Retrieving all comps This should take about 5 minutes (ask us about the CRM int…" at bounding box center [394, 283] width 788 height 475
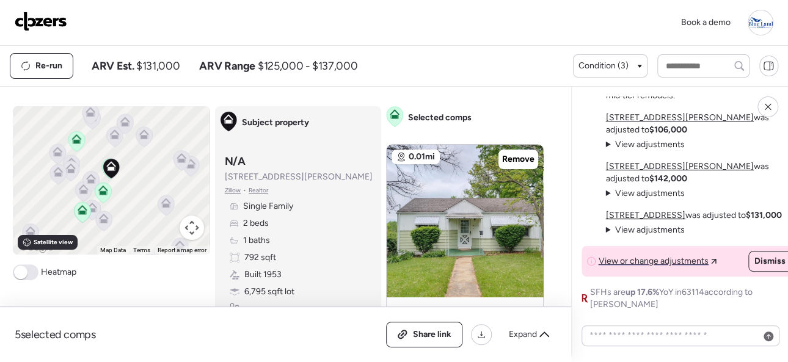
click at [40, 19] on img at bounding box center [41, 22] width 53 height 20
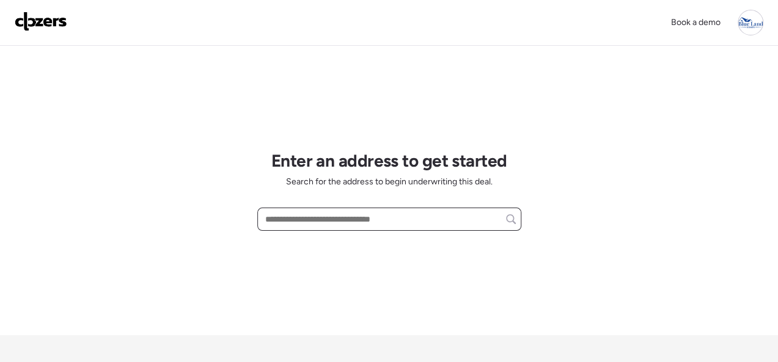
click at [290, 219] on input "text" at bounding box center [389, 219] width 253 height 17
paste input "**********"
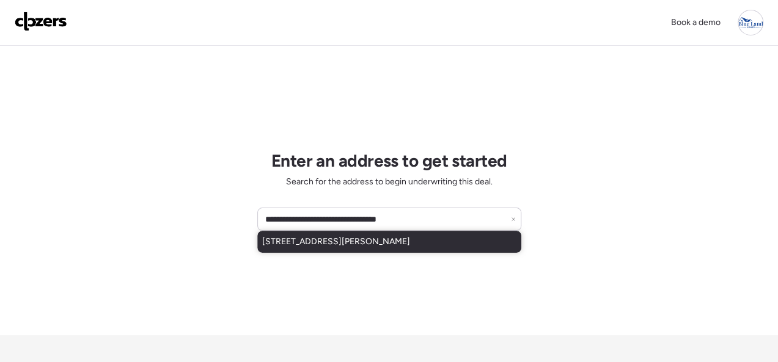
click at [284, 236] on span "[STREET_ADDRESS][PERSON_NAME]" at bounding box center [336, 242] width 148 height 12
type input "**********"
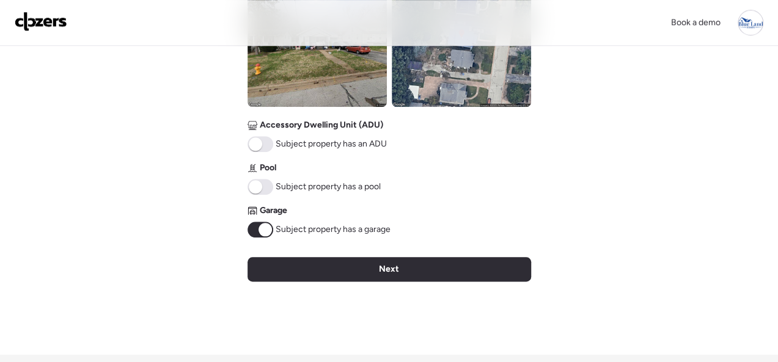
scroll to position [672, 0]
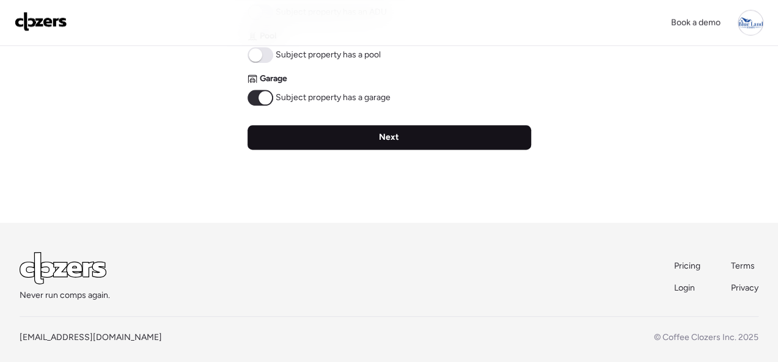
click at [428, 136] on div "Next" at bounding box center [389, 137] width 284 height 24
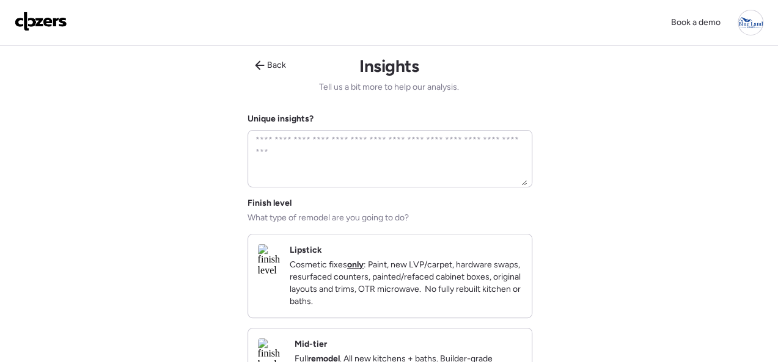
scroll to position [0, 0]
click at [489, 254] on div "Lipstick Cosmetic fixes only : Paint, new LVP/carpet, hardware swaps, resurface…" at bounding box center [406, 276] width 232 height 64
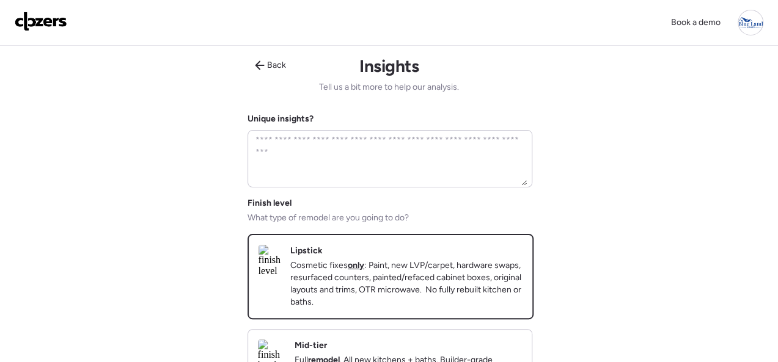
scroll to position [367, 0]
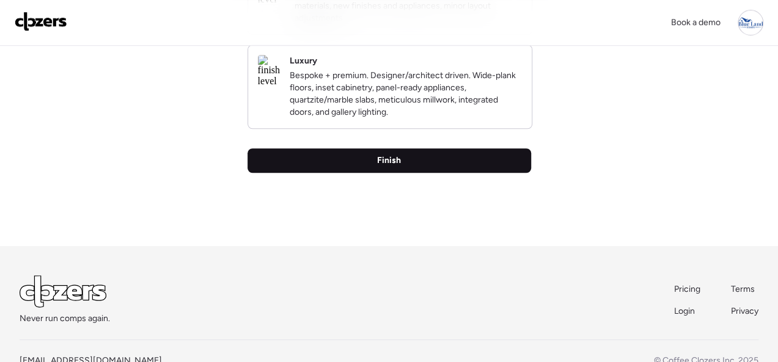
click at [412, 173] on div "Finish" at bounding box center [389, 160] width 284 height 24
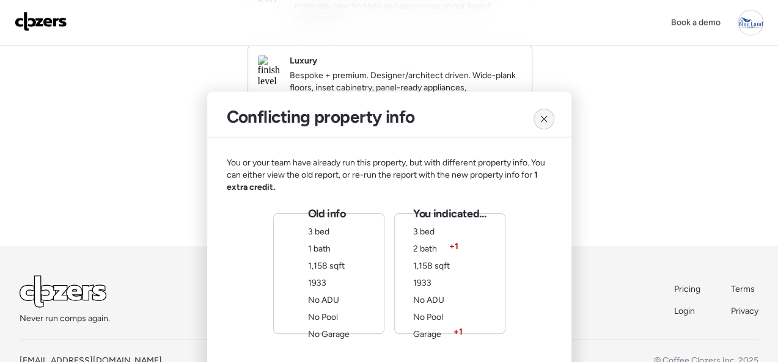
click at [547, 119] on icon at bounding box center [544, 119] width 10 height 10
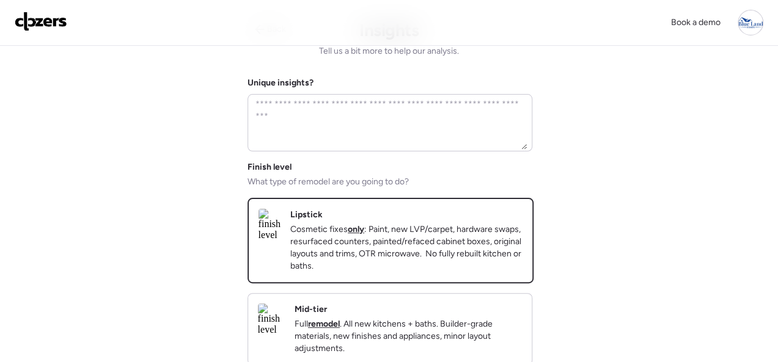
scroll to position [0, 0]
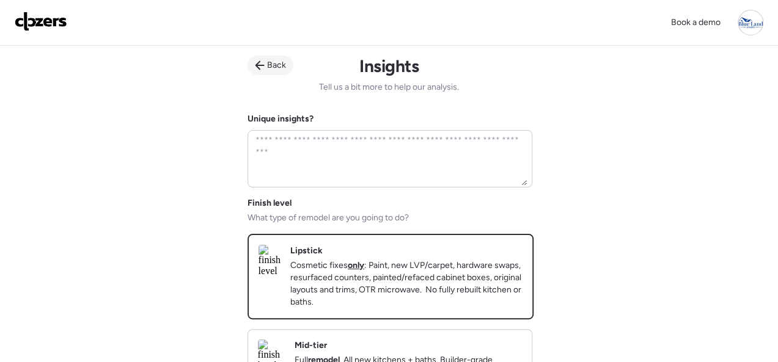
click at [264, 65] on icon at bounding box center [260, 65] width 10 height 10
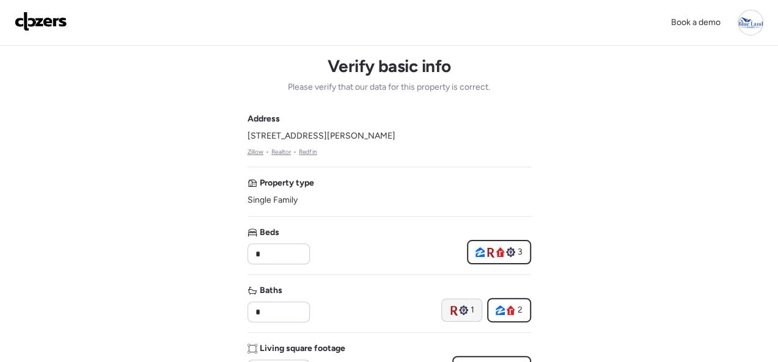
click at [455, 310] on icon at bounding box center [453, 311] width 7 height 10
type input "*"
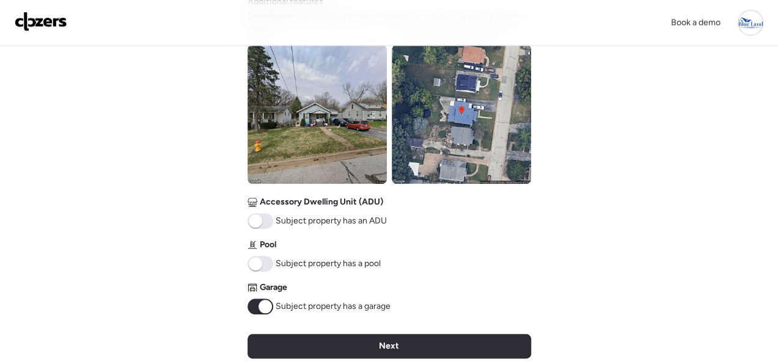
scroll to position [550, 0]
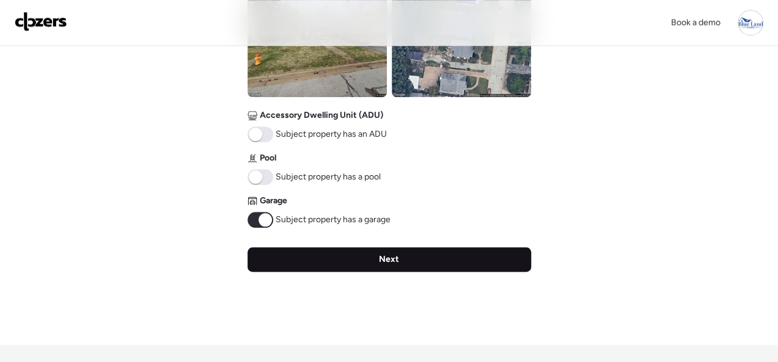
click at [397, 264] on span "Next" at bounding box center [389, 260] width 20 height 12
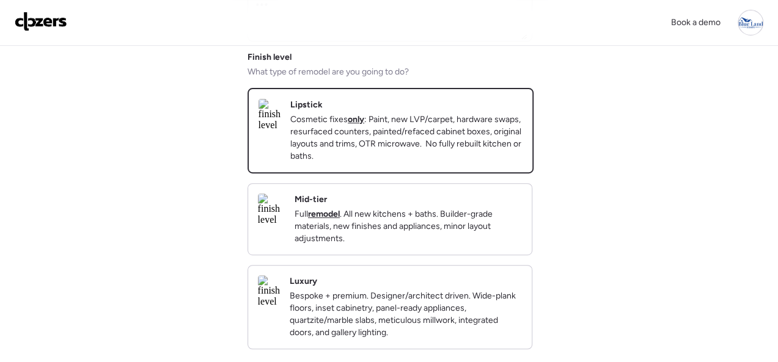
scroll to position [244, 0]
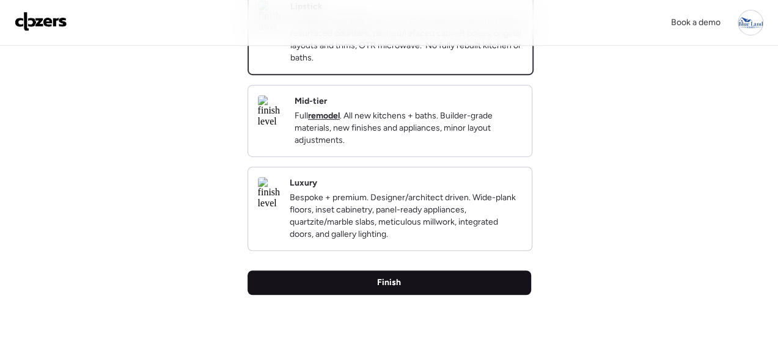
click at [408, 295] on div "Finish" at bounding box center [389, 283] width 284 height 24
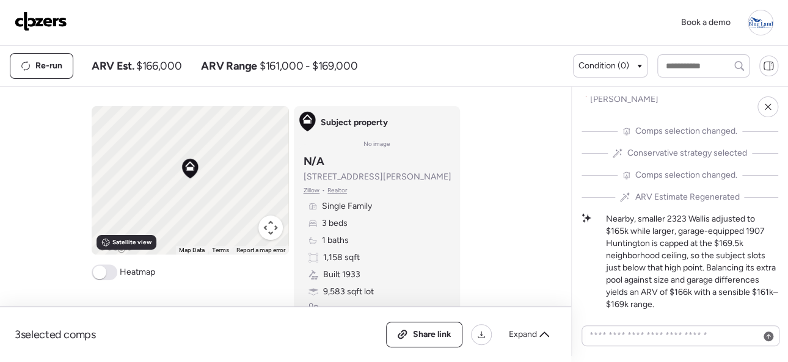
click at [44, 17] on img at bounding box center [41, 22] width 53 height 20
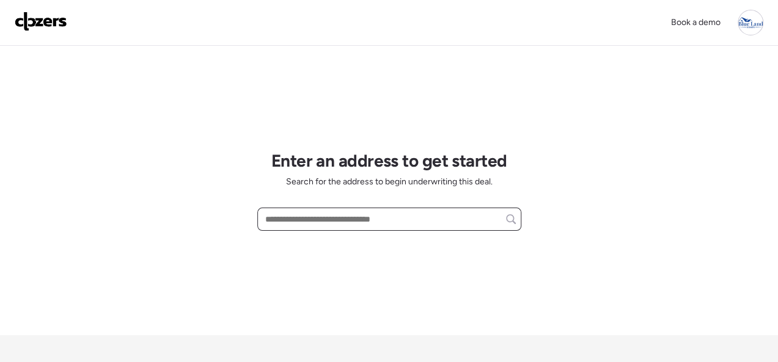
click at [299, 218] on input "text" at bounding box center [389, 219] width 253 height 17
paste input "**********"
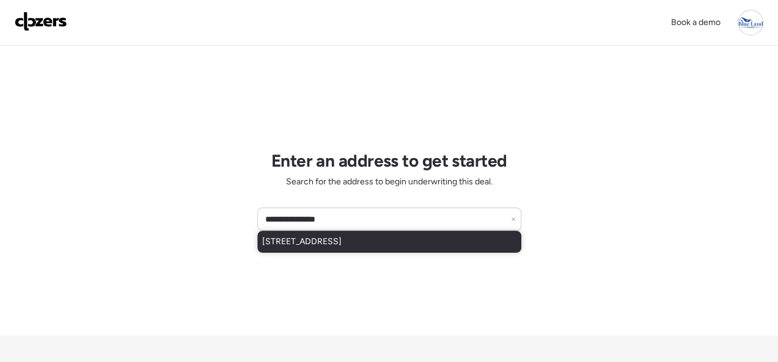
click at [311, 237] on span "[STREET_ADDRESS]" at bounding box center [301, 242] width 79 height 12
type input "**********"
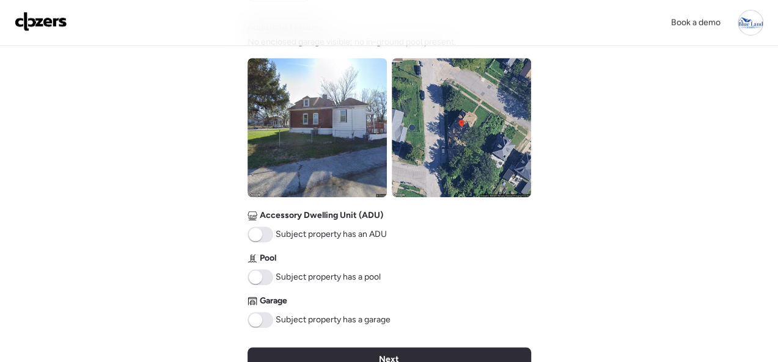
scroll to position [489, 0]
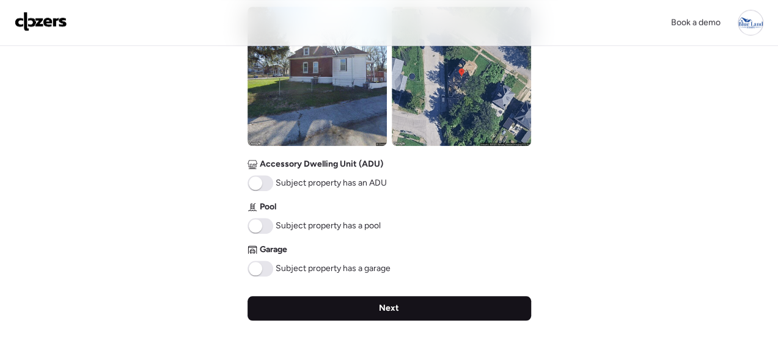
click at [407, 303] on div "Next" at bounding box center [389, 308] width 284 height 24
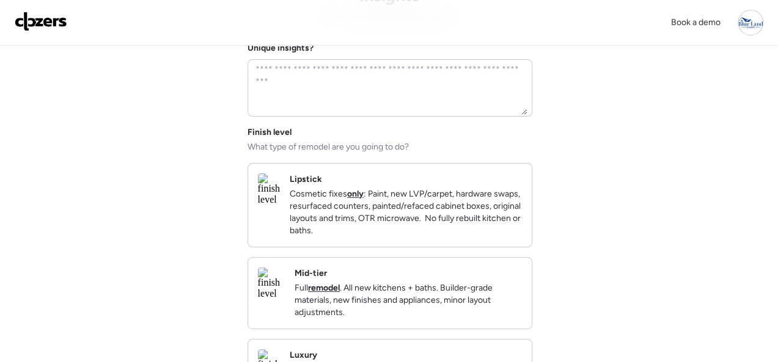
scroll to position [0, 0]
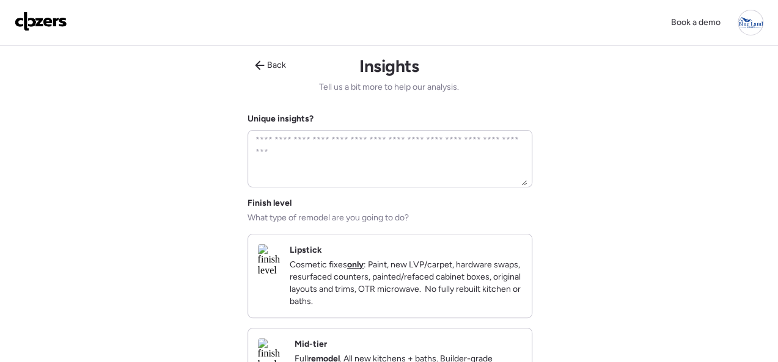
click at [464, 255] on div "Lipstick Cosmetic fixes only : Paint, new LVP/carpet, hardware swaps, resurface…" at bounding box center [406, 276] width 232 height 64
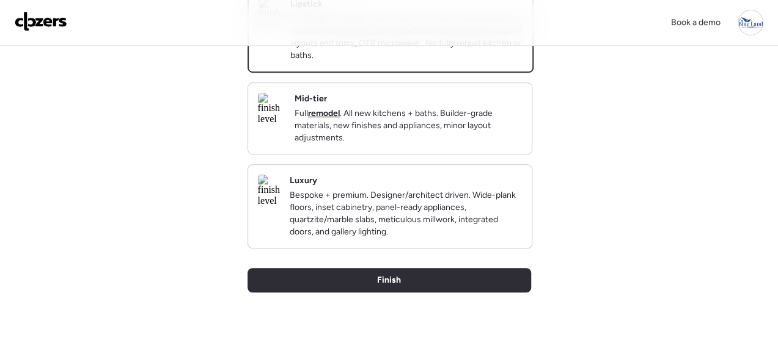
scroll to position [306, 0]
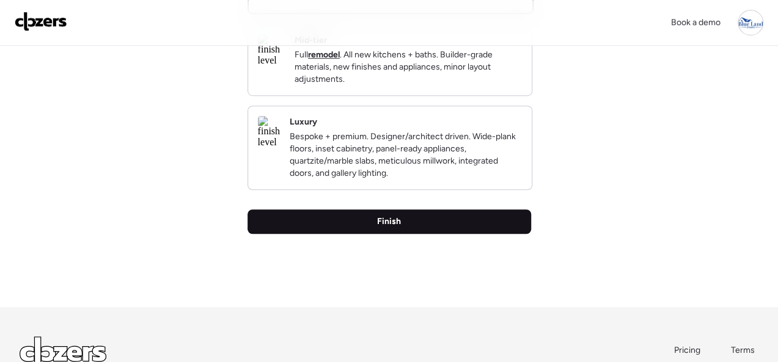
click at [395, 228] on span "Finish" at bounding box center [389, 222] width 24 height 12
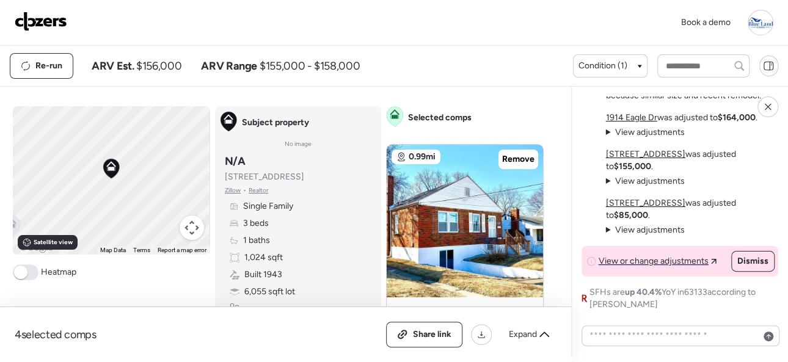
click at [41, 23] on img at bounding box center [41, 22] width 53 height 20
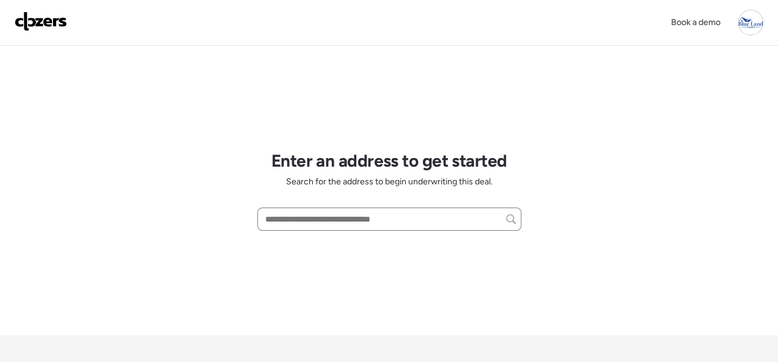
click at [316, 210] on div at bounding box center [389, 219] width 264 height 23
click at [316, 219] on input "text" at bounding box center [389, 219] width 253 height 17
paste input "**********"
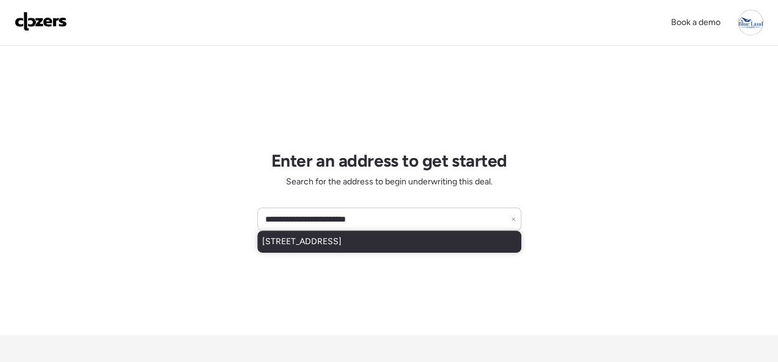
click at [342, 247] on span "[STREET_ADDRESS]" at bounding box center [301, 242] width 79 height 12
type input "**********"
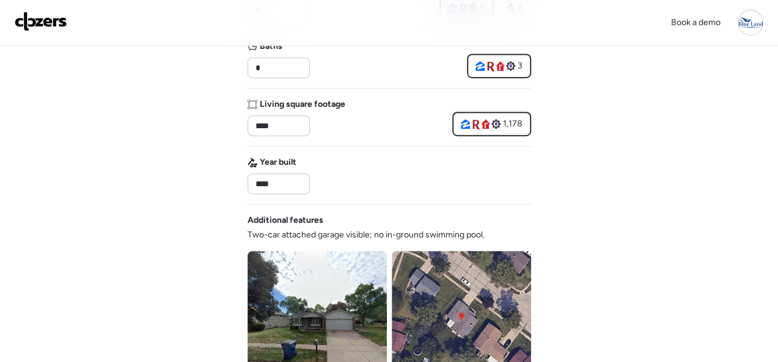
scroll to position [611, 0]
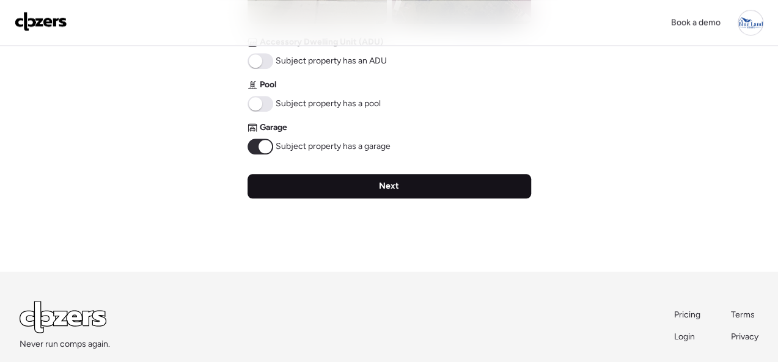
click at [389, 183] on span "Next" at bounding box center [389, 186] width 20 height 12
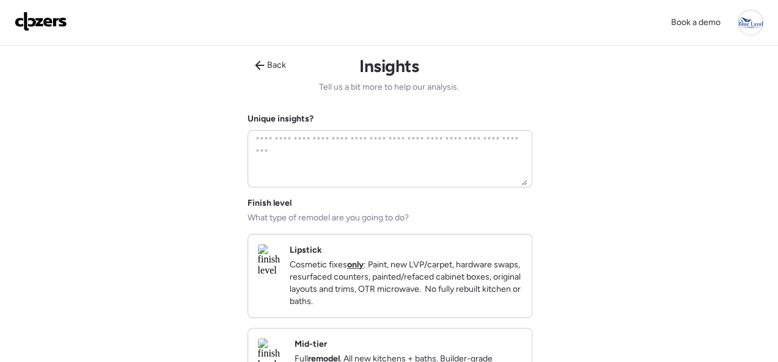
scroll to position [0, 0]
click at [519, 255] on div "Lipstick Cosmetic fixes only : Paint, new LVP/carpet, hardware swaps, resurface…" at bounding box center [406, 276] width 232 height 64
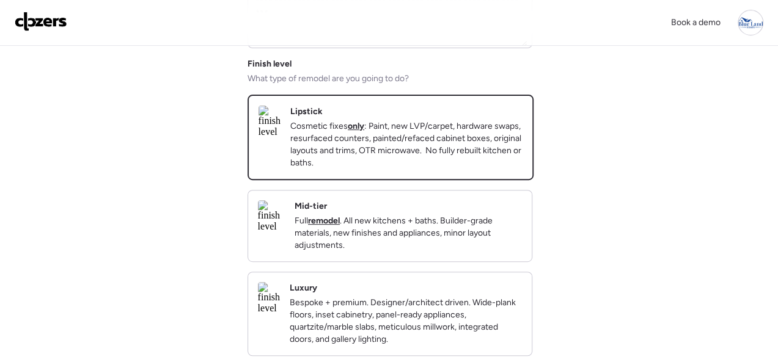
scroll to position [244, 0]
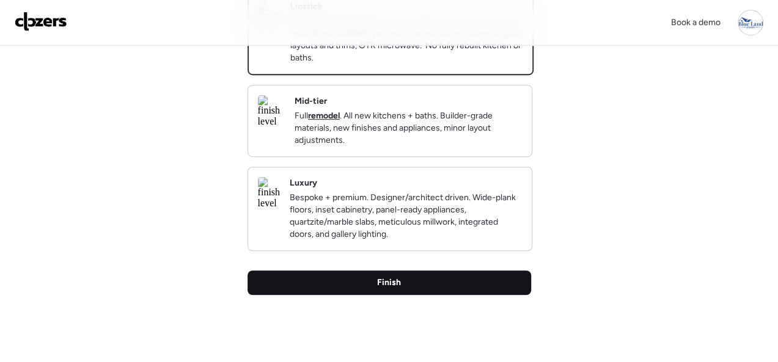
click at [420, 295] on div "Finish" at bounding box center [389, 283] width 284 height 24
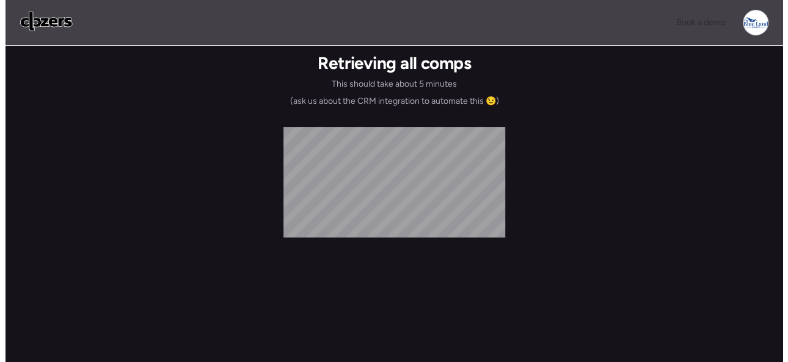
scroll to position [0, 0]
